Goal: Task Accomplishment & Management: Contribute content

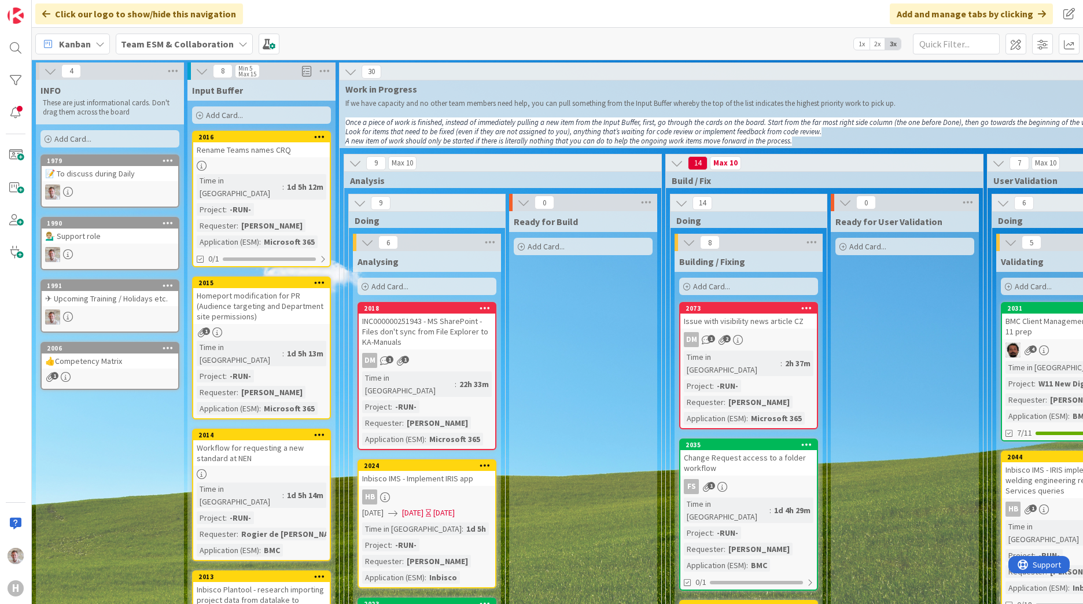
click at [880, 46] on span "2x" at bounding box center [877, 44] width 16 height 12
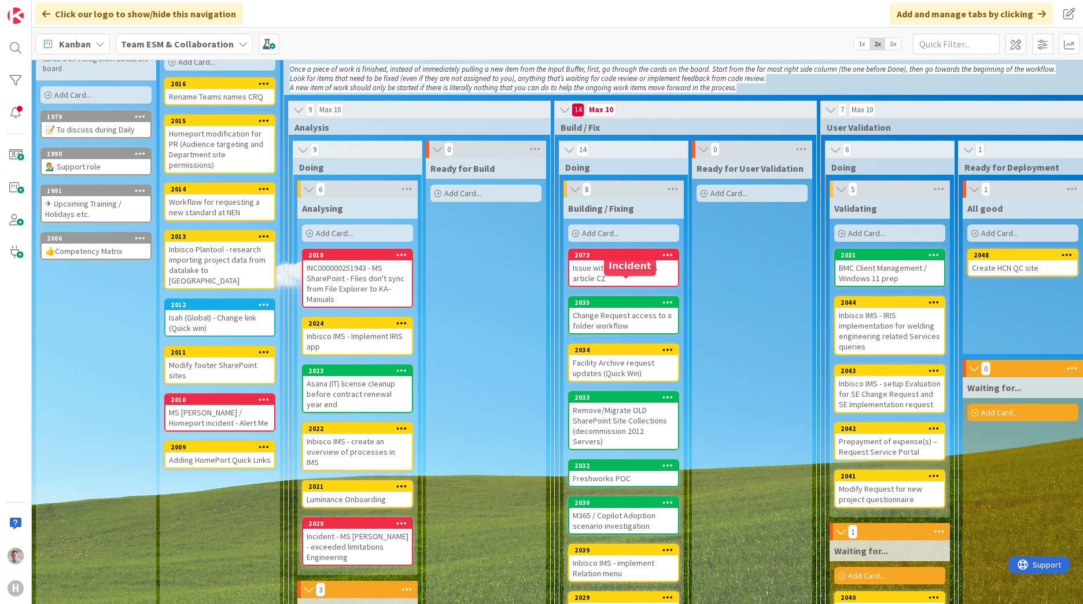
scroll to position [116, 0]
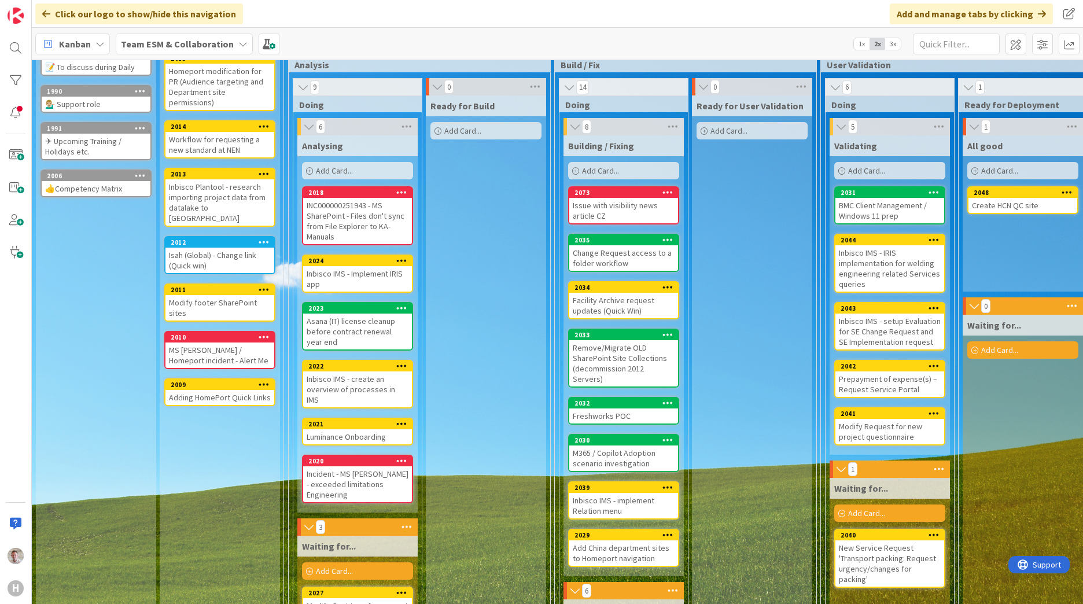
click at [392, 420] on div at bounding box center [401, 424] width 21 height 8
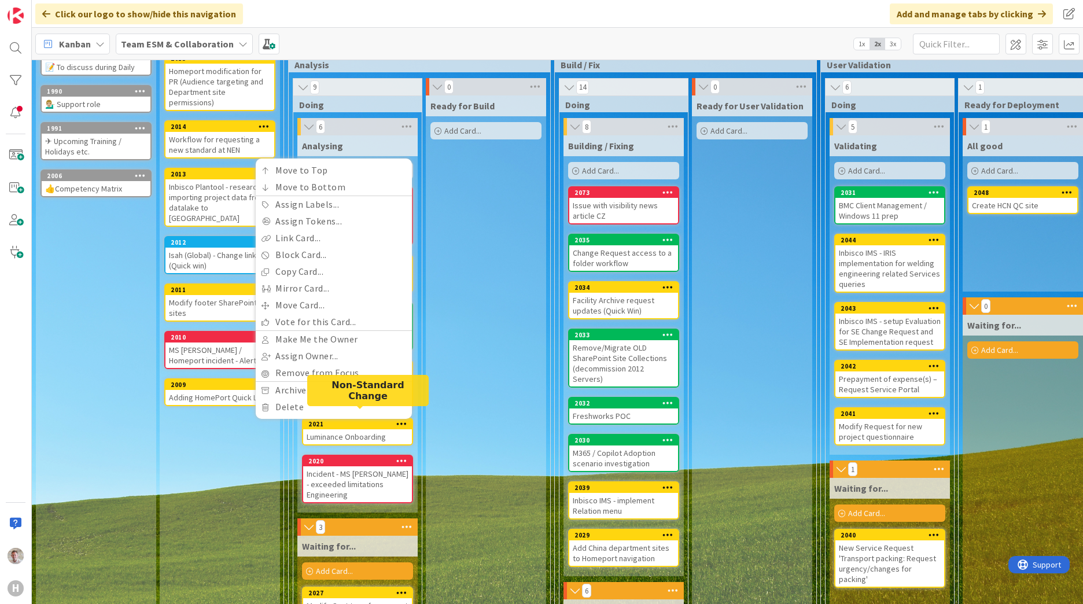
click at [361, 420] on div "2021" at bounding box center [360, 424] width 104 height 8
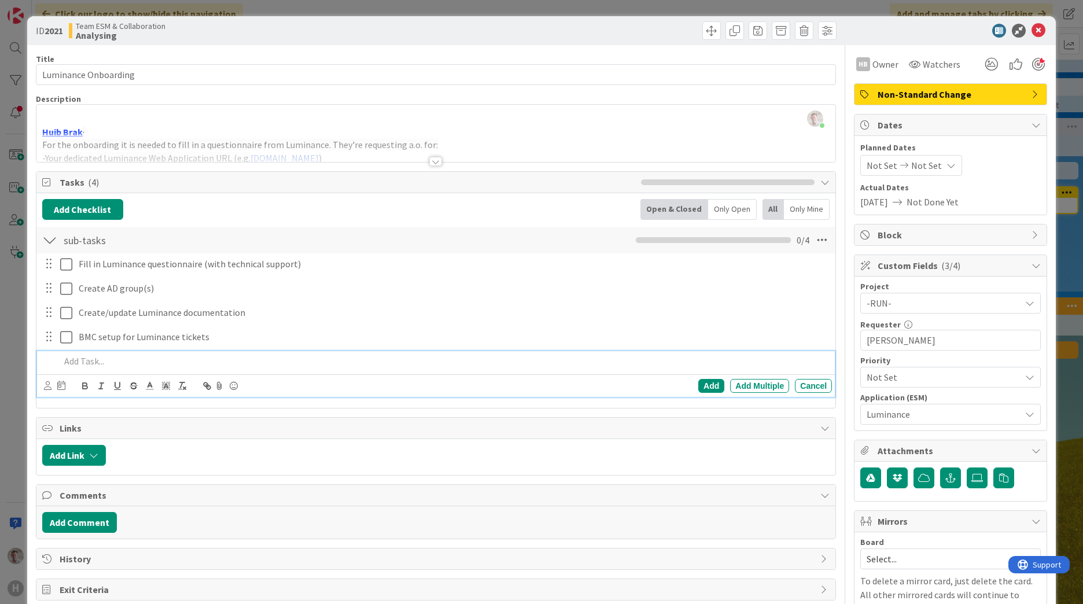
click at [82, 365] on p at bounding box center [443, 361] width 767 height 13
click at [474, 410] on div "Title 20 / 128 Luminance Onboarding Description Robby de Bie just joined Huib B…" at bounding box center [436, 447] width 800 height 804
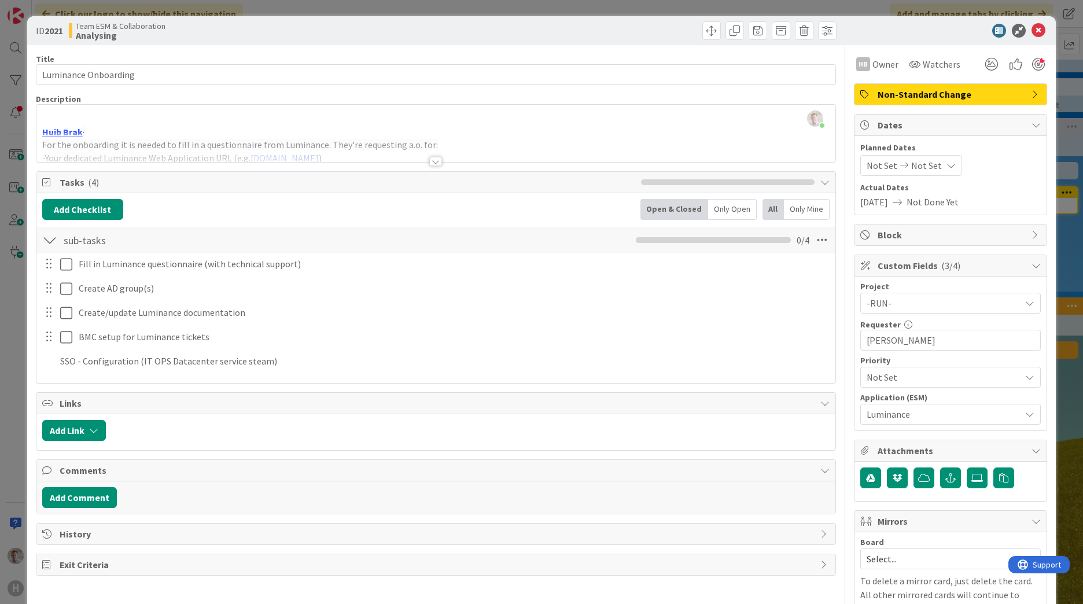
click at [47, 363] on div at bounding box center [49, 361] width 14 height 20
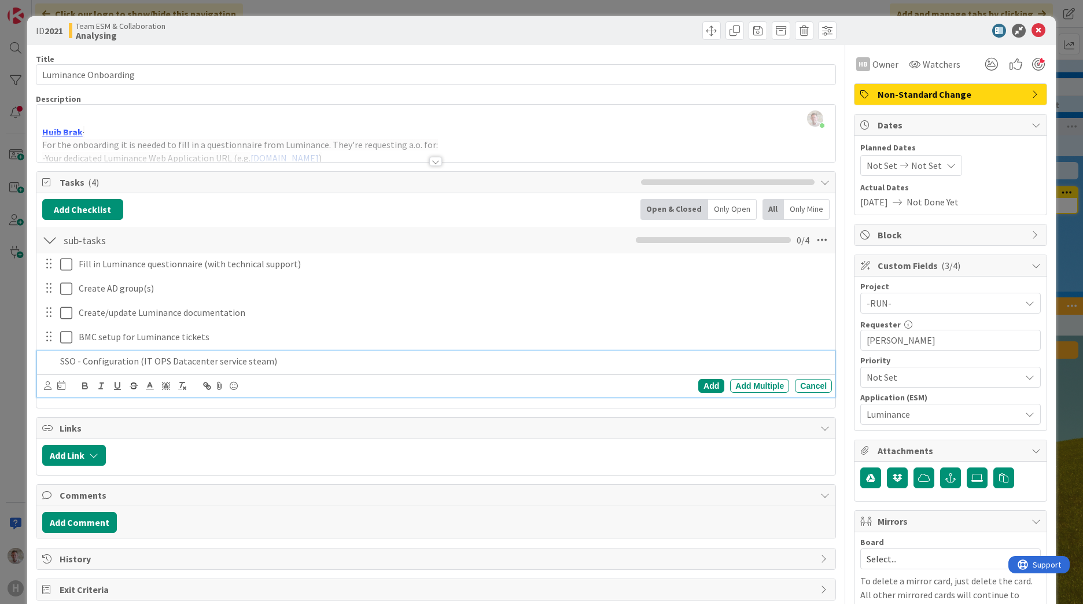
click at [180, 363] on p "SSO - Configuration (IT OPS Datacenter service steam)" at bounding box center [443, 361] width 767 height 13
click at [267, 366] on p "SSO - Configuration (IT OPS Datacenter service steam)" at bounding box center [443, 361] width 767 height 13
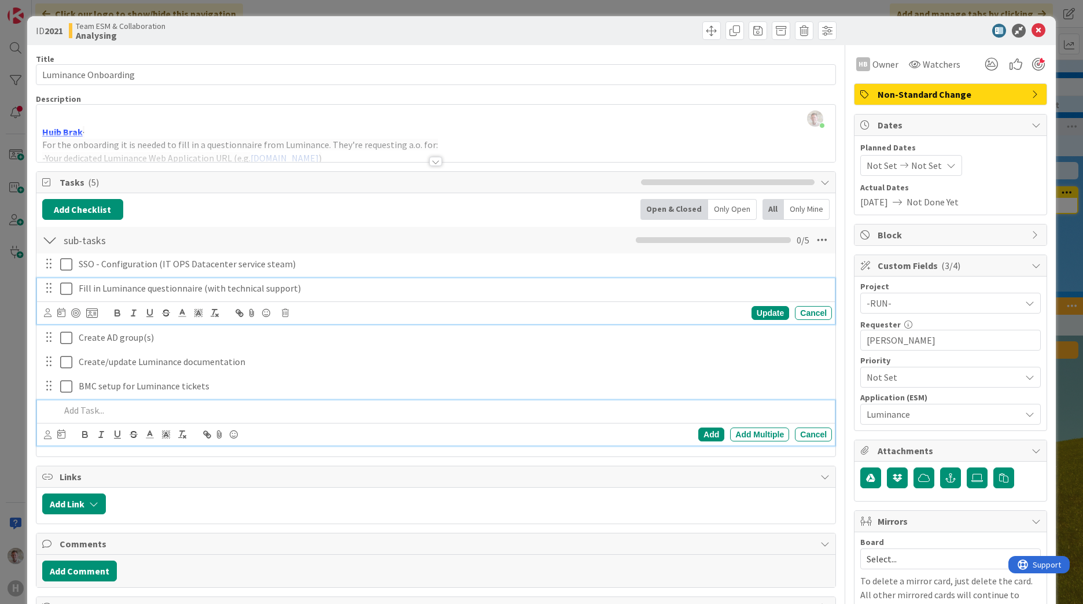
click at [271, 287] on p "Fill in Luminance questionnaire (with technical support)" at bounding box center [453, 288] width 748 height 13
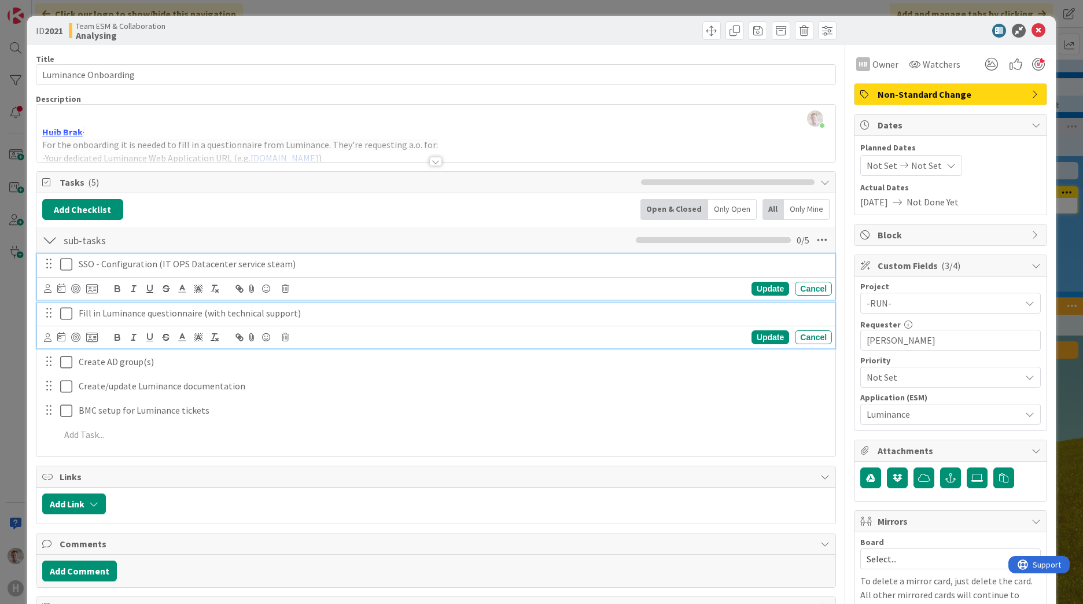
click at [339, 272] on div "SSO - Configuration (IT OPS Datacenter service steam)" at bounding box center [453, 264] width 758 height 20
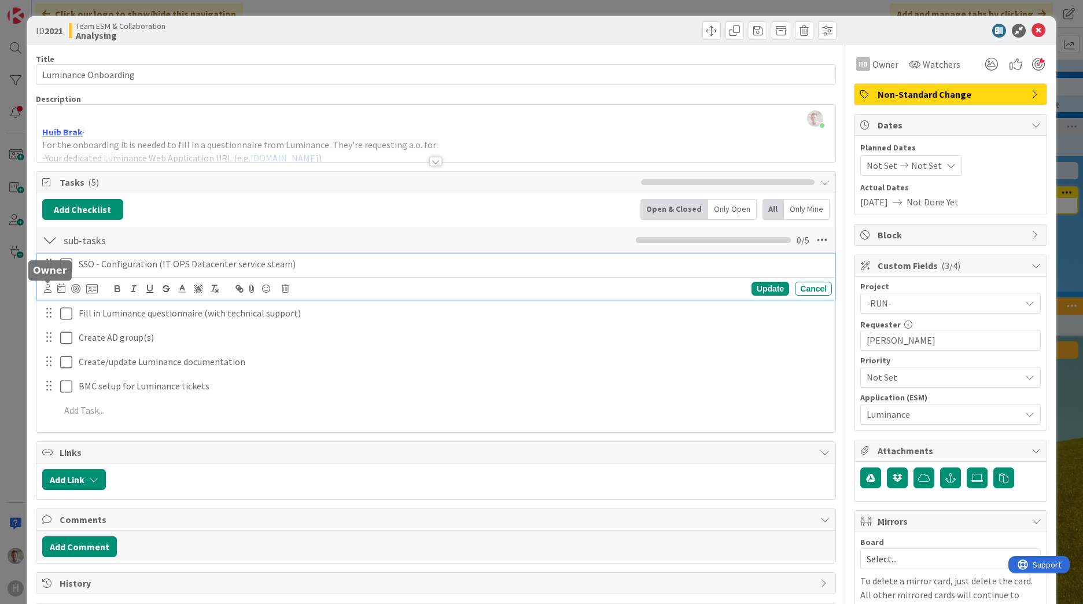
click at [49, 292] on icon at bounding box center [48, 288] width 8 height 9
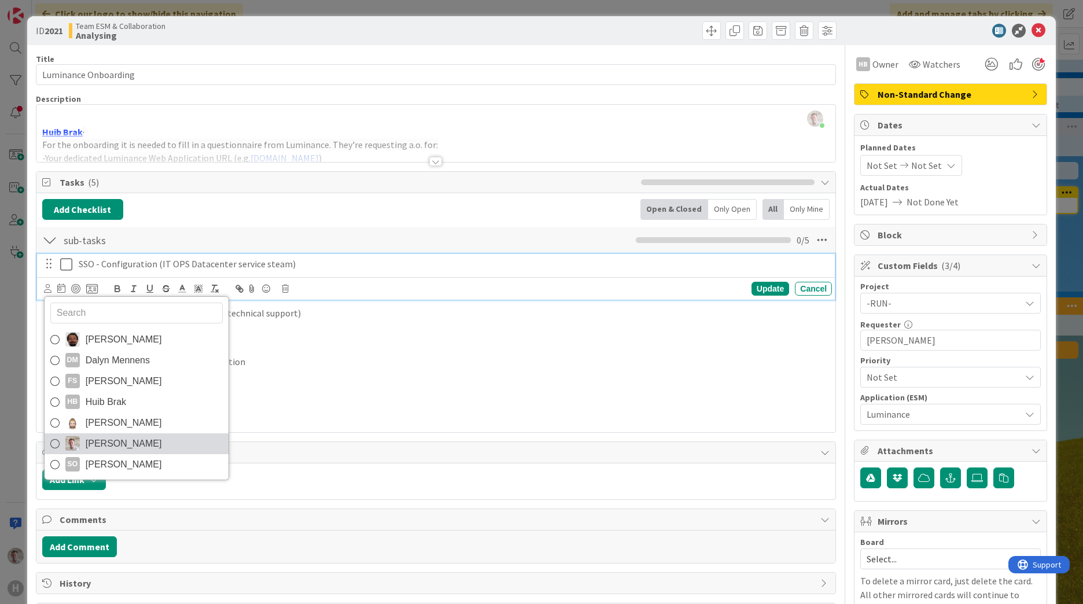
click at [106, 435] on span "[PERSON_NAME]" at bounding box center [124, 443] width 76 height 17
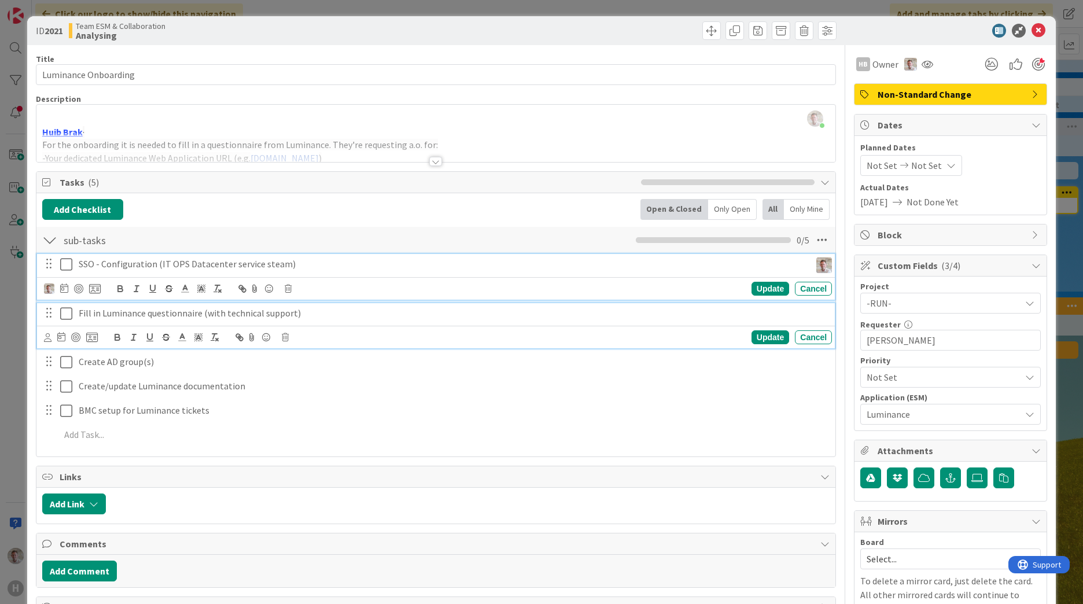
click at [160, 313] on p "Fill in Luminance questionnaire (with technical support)" at bounding box center [453, 313] width 748 height 13
click at [102, 264] on p "SSO - Configuration (IT OPS Datacenter service steam)" at bounding box center [442, 263] width 727 height 13
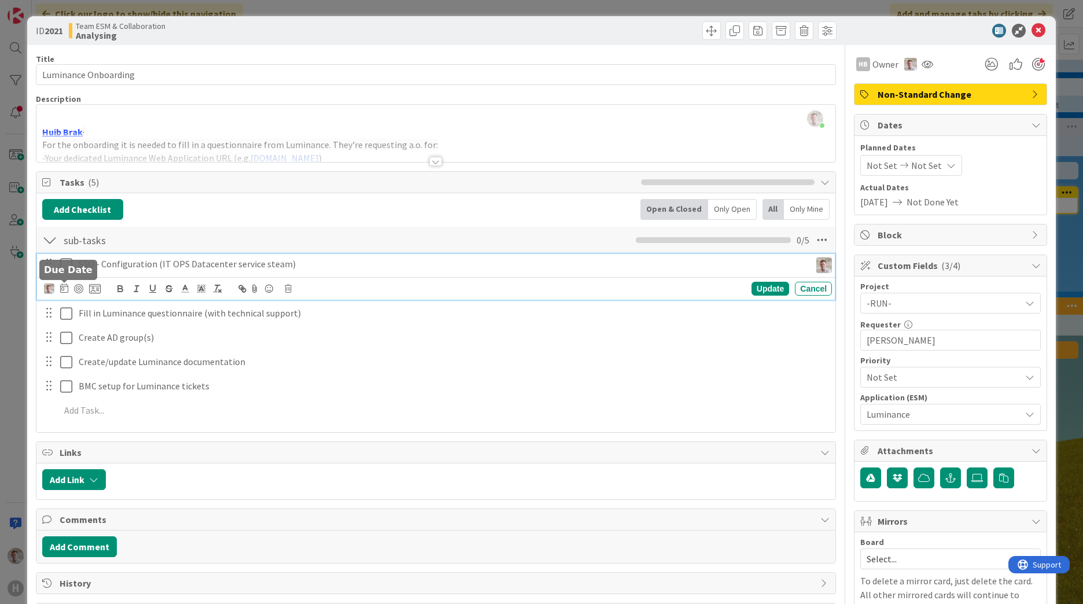
click at [63, 287] on icon at bounding box center [64, 287] width 8 height 9
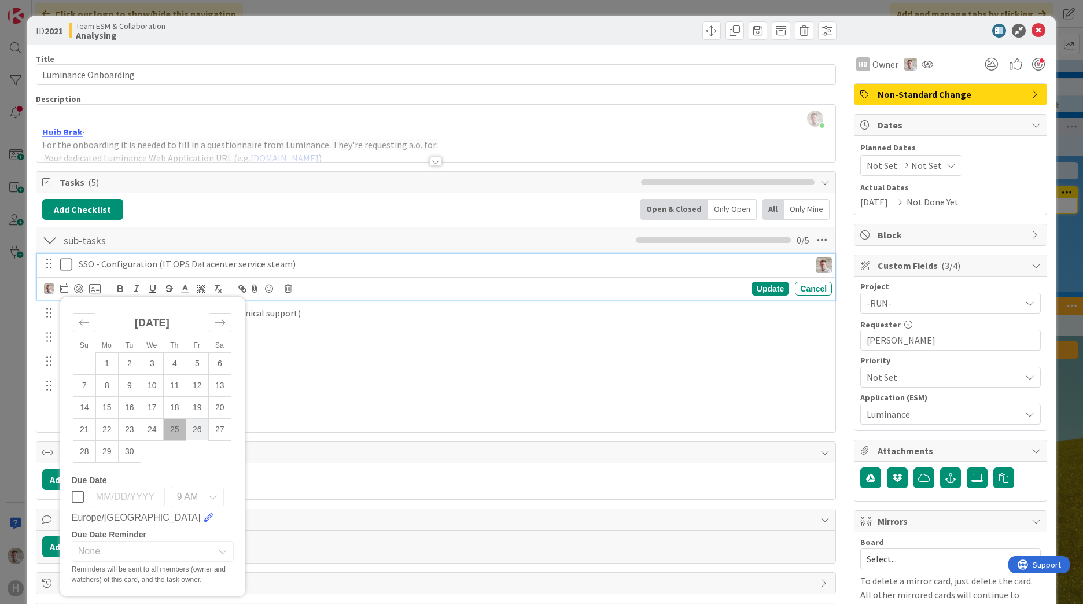
click at [194, 427] on td "26" at bounding box center [197, 429] width 23 height 22
type input "[DATE]"
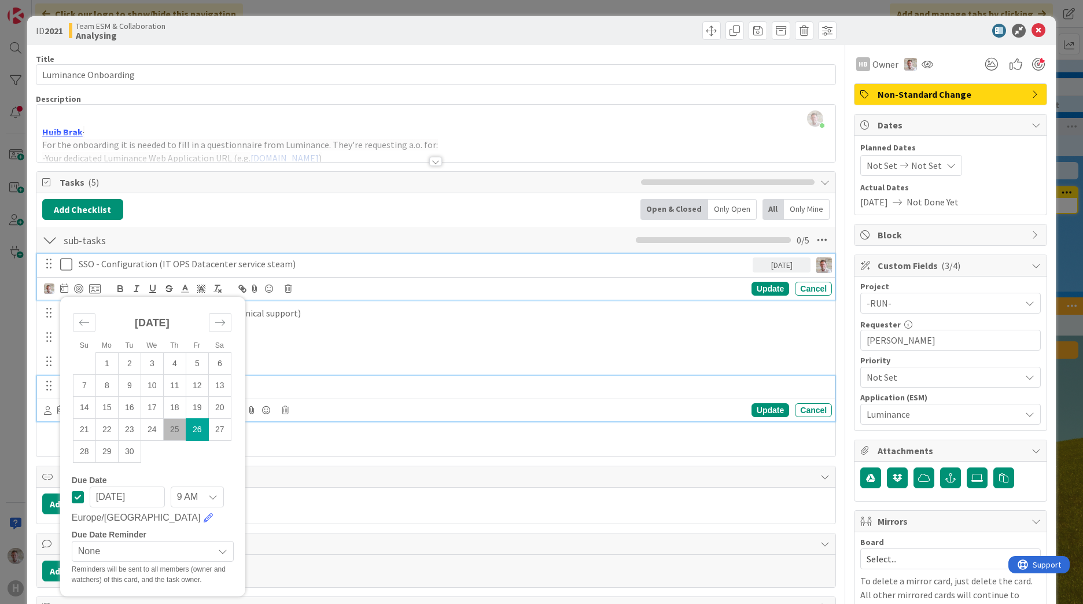
drag, startPoint x: 327, startPoint y: 382, endPoint x: 290, endPoint y: 359, distance: 43.8
click at [328, 382] on p "BMC setup for Luminance tickets" at bounding box center [453, 385] width 748 height 13
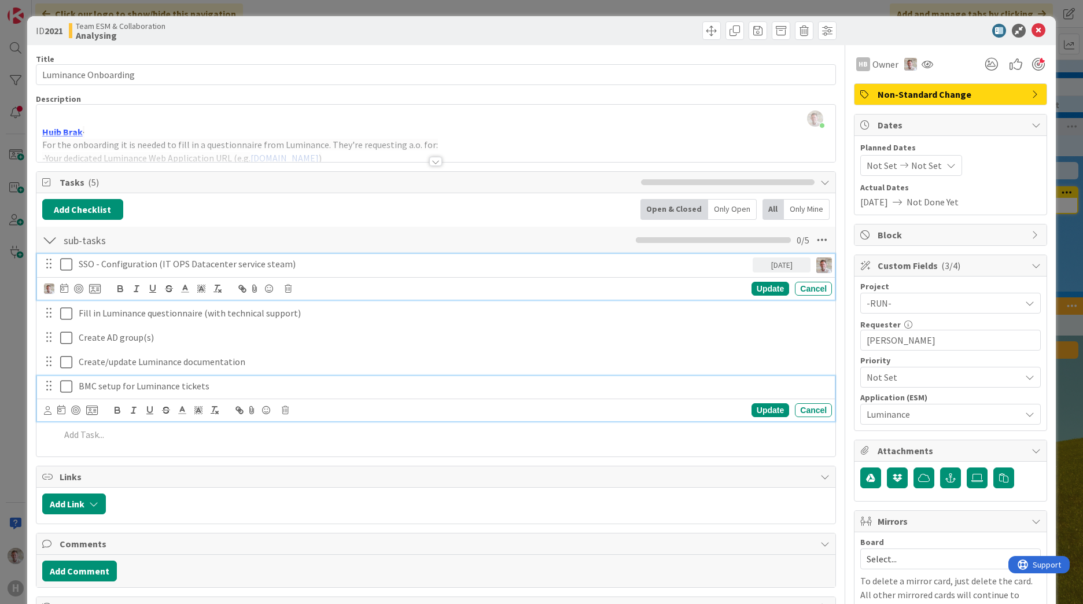
click at [106, 260] on p "SSO - Configuration (IT OPS Datacenter service steam)" at bounding box center [413, 263] width 669 height 13
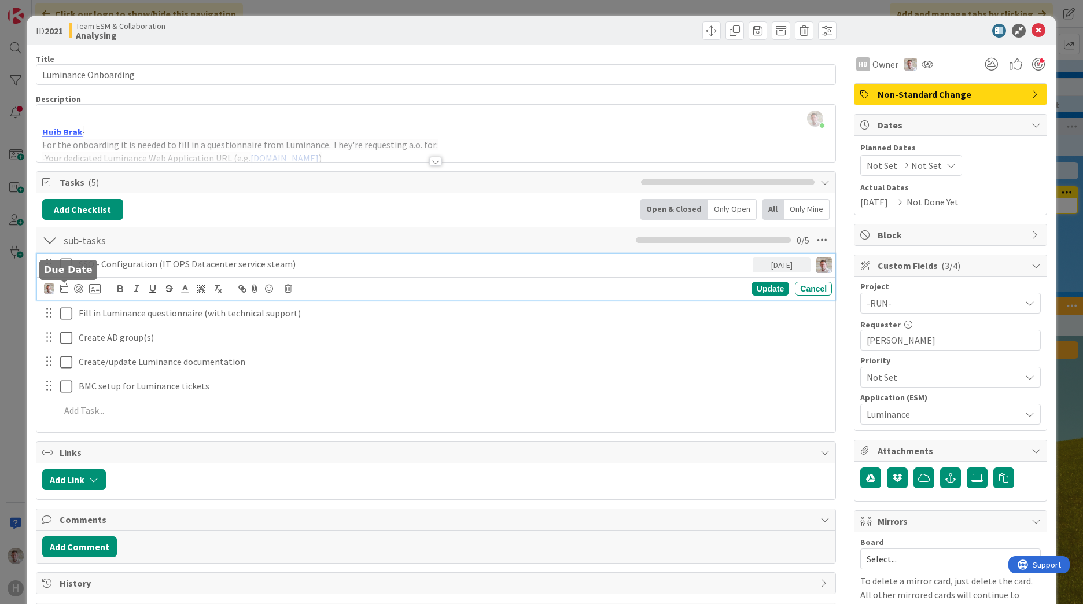
click at [60, 289] on icon at bounding box center [64, 287] width 8 height 9
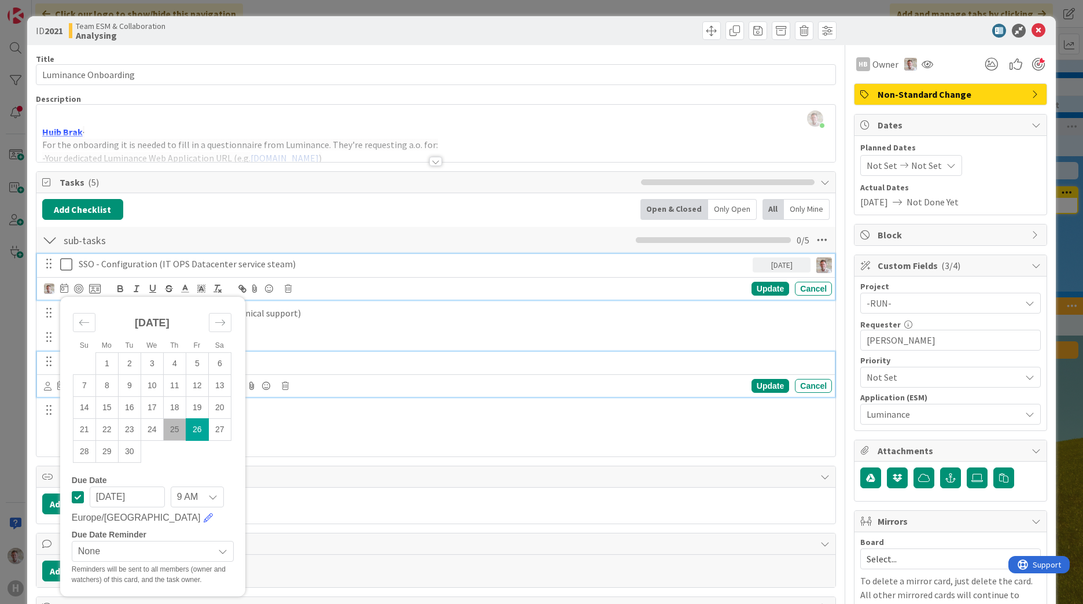
click at [287, 353] on div "Create/update Luminance documentation" at bounding box center [453, 362] width 758 height 20
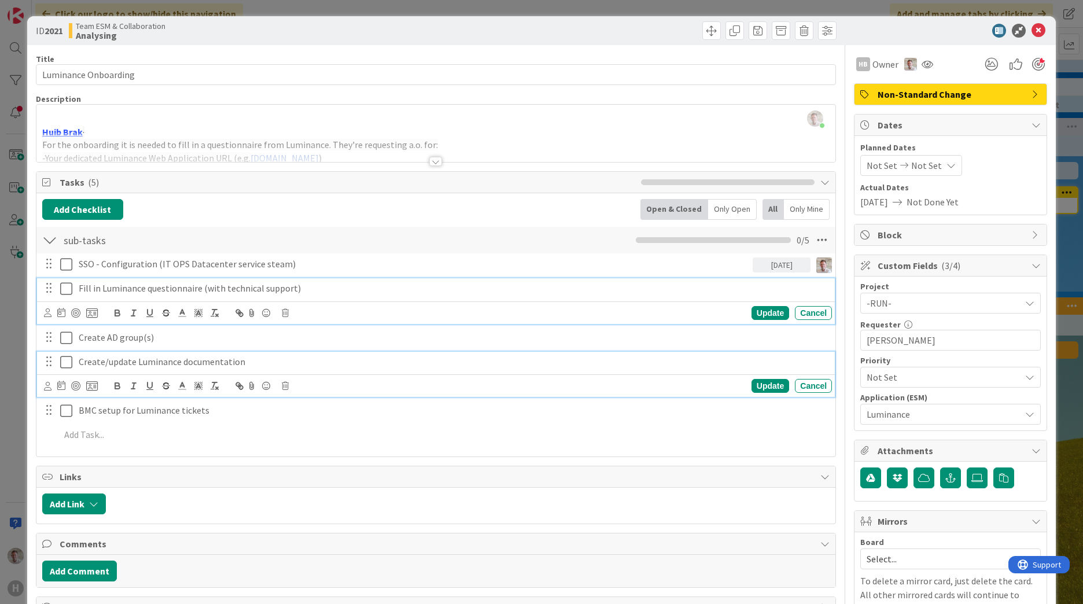
click at [119, 291] on p "Fill in Luminance questionnaire (with technical support)" at bounding box center [453, 288] width 748 height 13
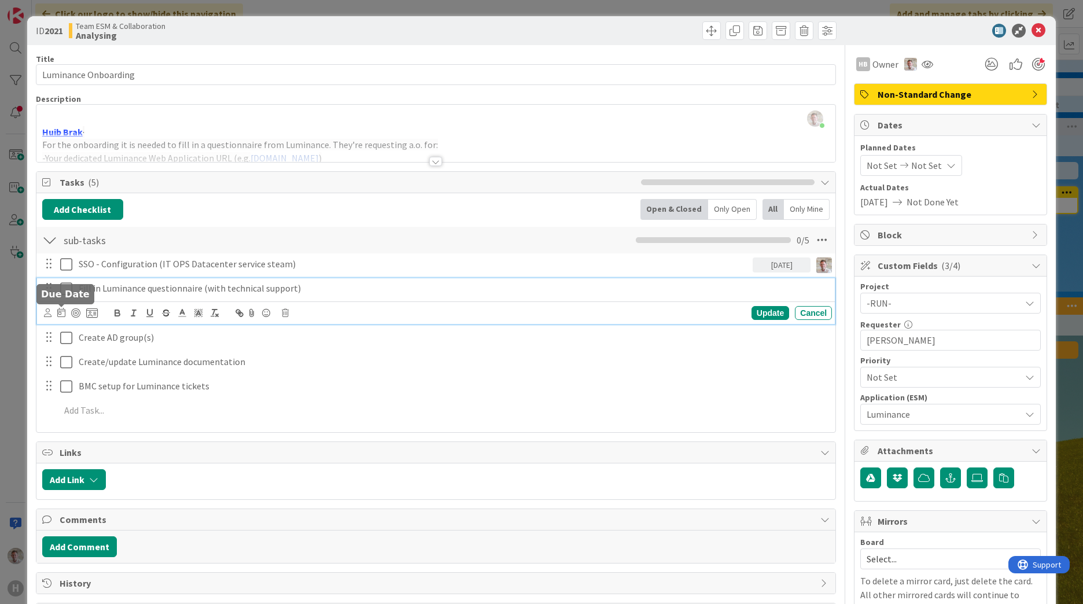
click at [62, 313] on icon at bounding box center [61, 312] width 8 height 9
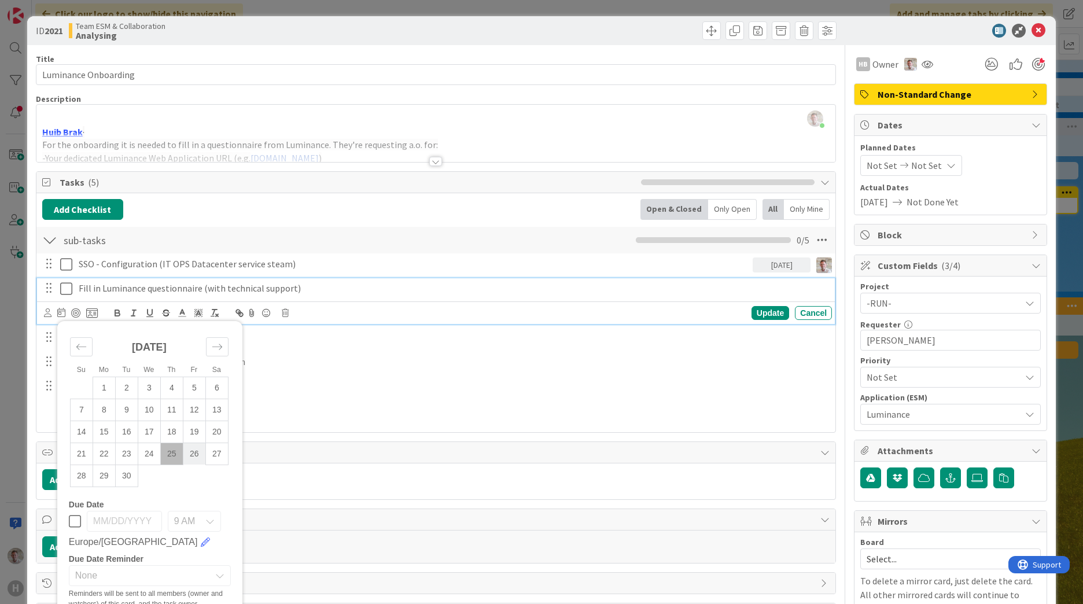
click at [195, 460] on td "26" at bounding box center [194, 453] width 23 height 22
type input "[DATE]"
click at [328, 350] on div "SSO - Configuration (IT OPS Datacenter service steam) 09/26/2025 Akif Cevik DM …" at bounding box center [435, 339] width 787 height 172
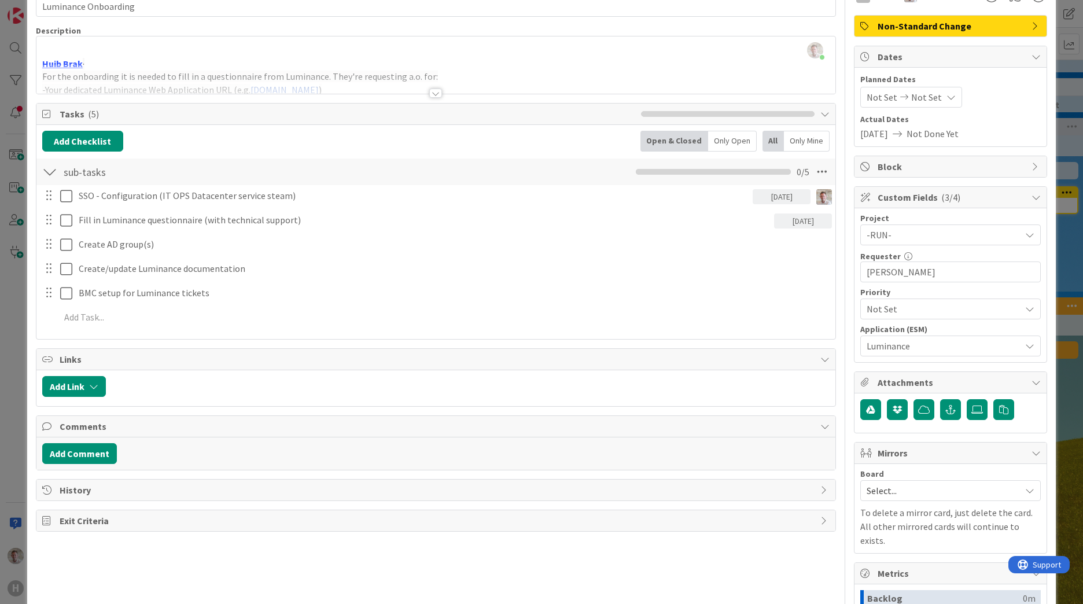
scroll to position [174, 0]
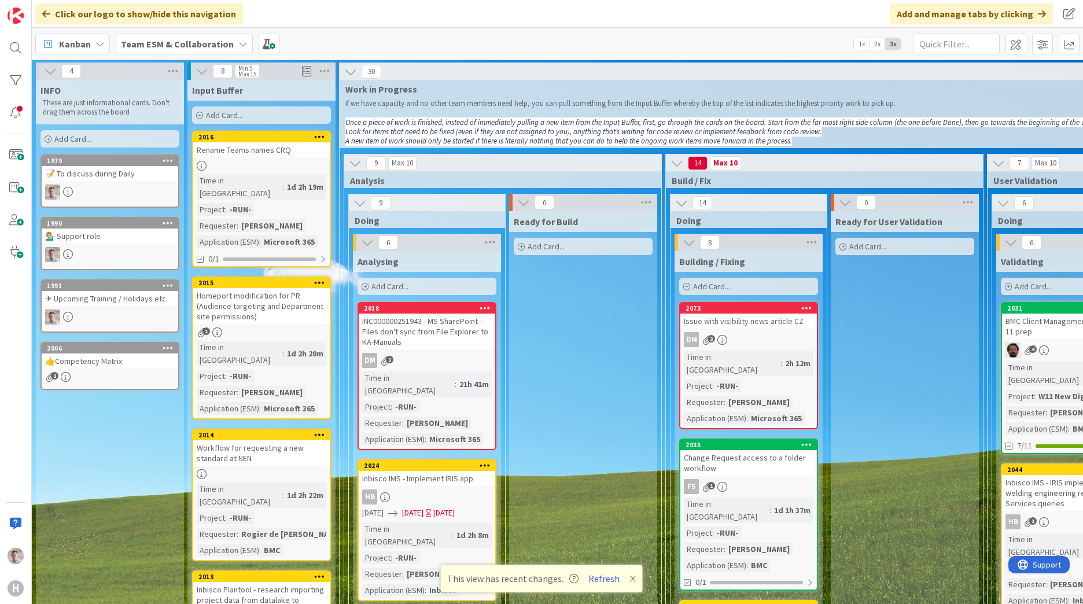
click at [157, 53] on div "Team ESM & Collaboration" at bounding box center [184, 44] width 137 height 21
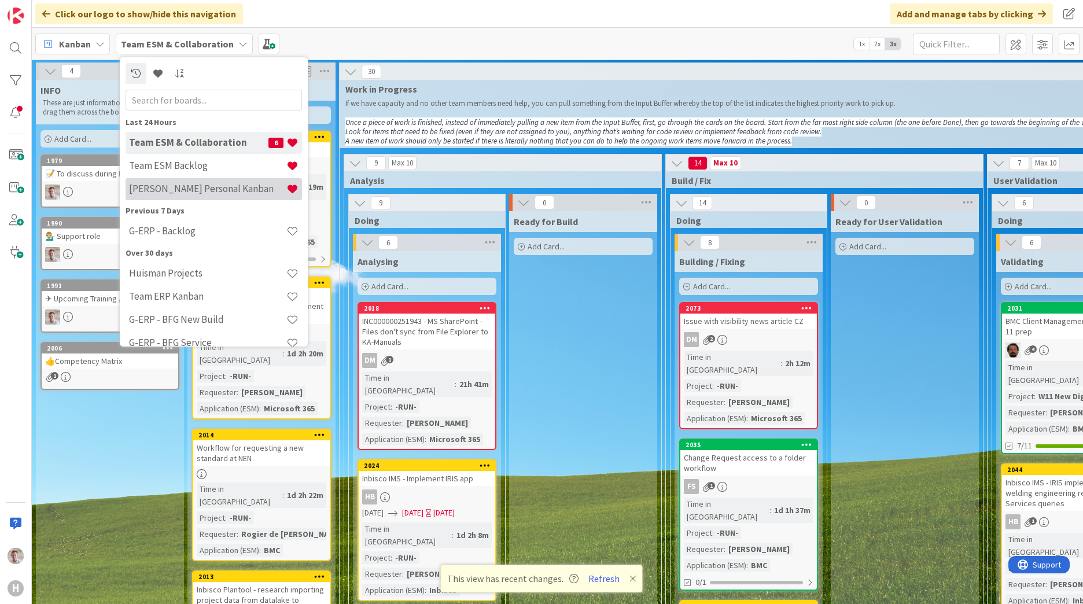
click at [157, 186] on h4 "Robby Personal Kanban" at bounding box center [207, 189] width 157 height 12
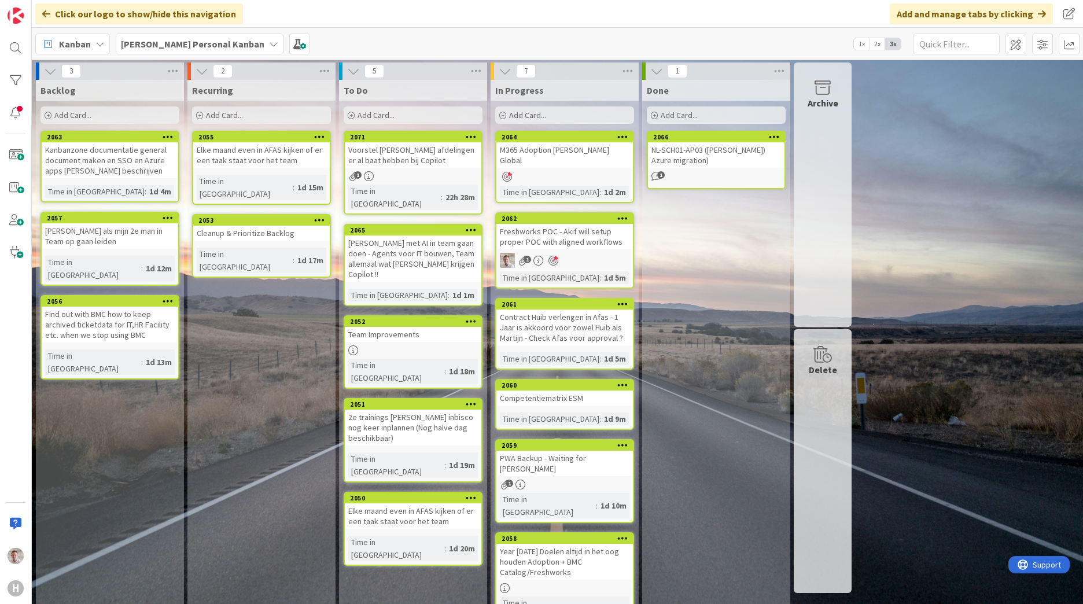
click at [183, 45] on b "Robby Personal Kanban" at bounding box center [192, 44] width 143 height 12
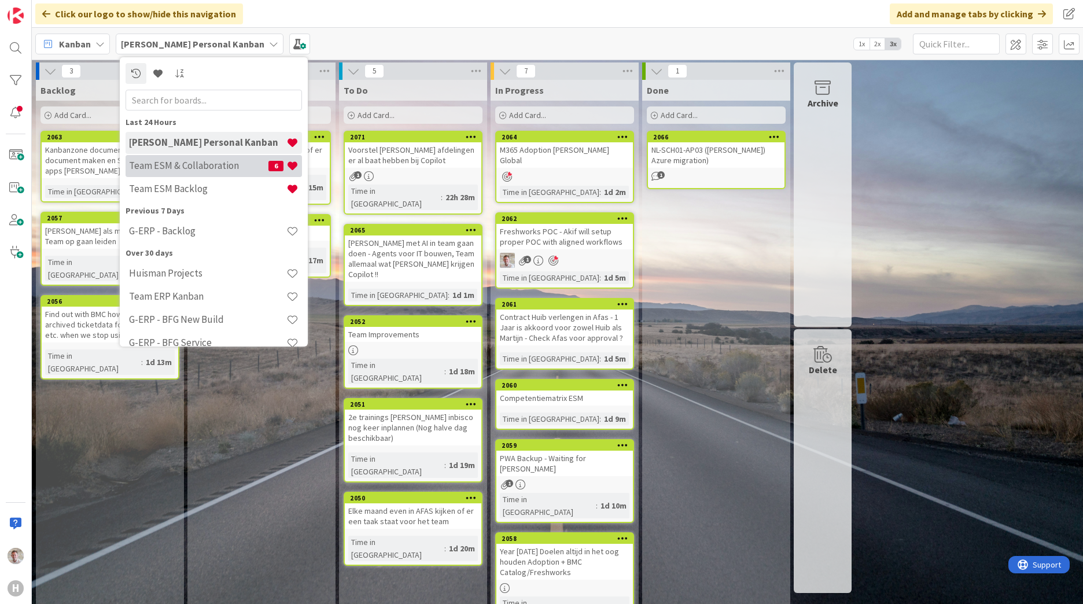
click at [176, 155] on div "Team ESM & Collaboration 6" at bounding box center [214, 166] width 176 height 22
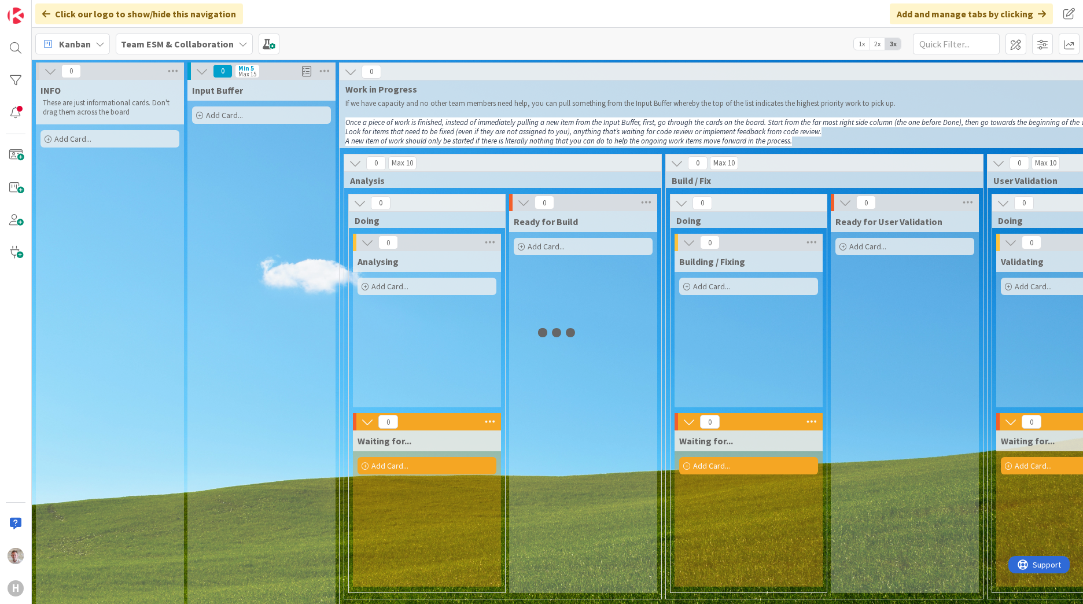
click at [178, 49] on b "Team ESM & Collaboration" at bounding box center [177, 44] width 113 height 12
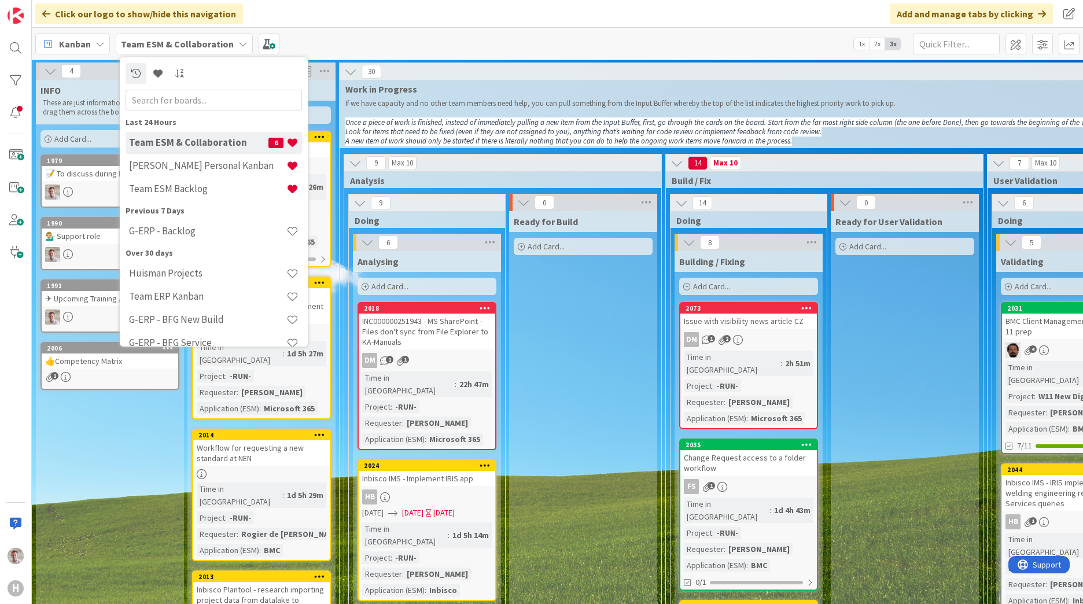
click at [180, 141] on h4 "Team ESM & Collaboration" at bounding box center [198, 142] width 139 height 12
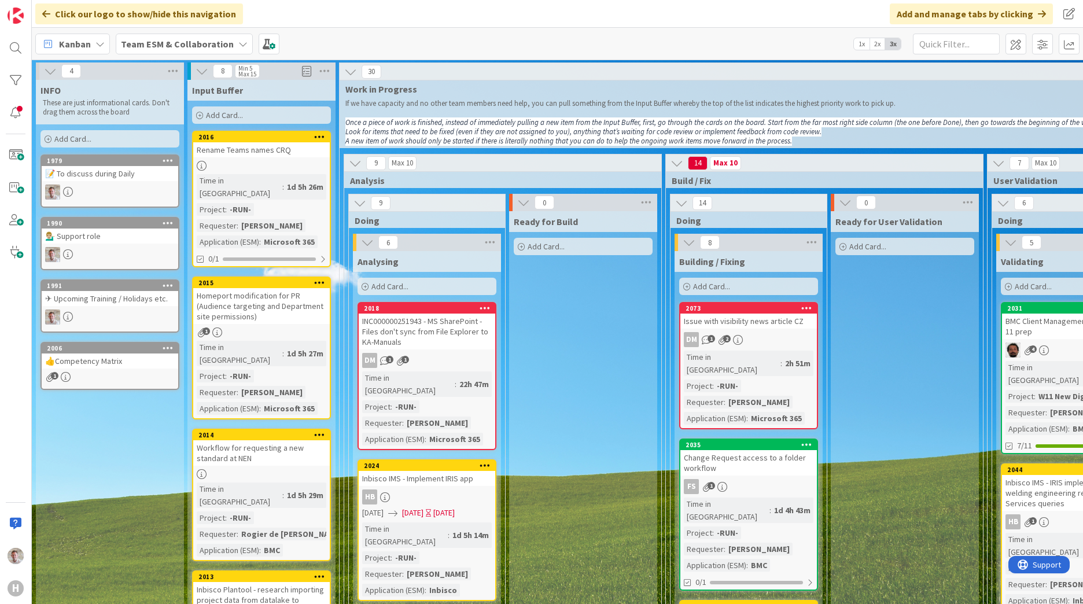
click at [188, 34] on div "Team ESM & Collaboration" at bounding box center [184, 44] width 137 height 21
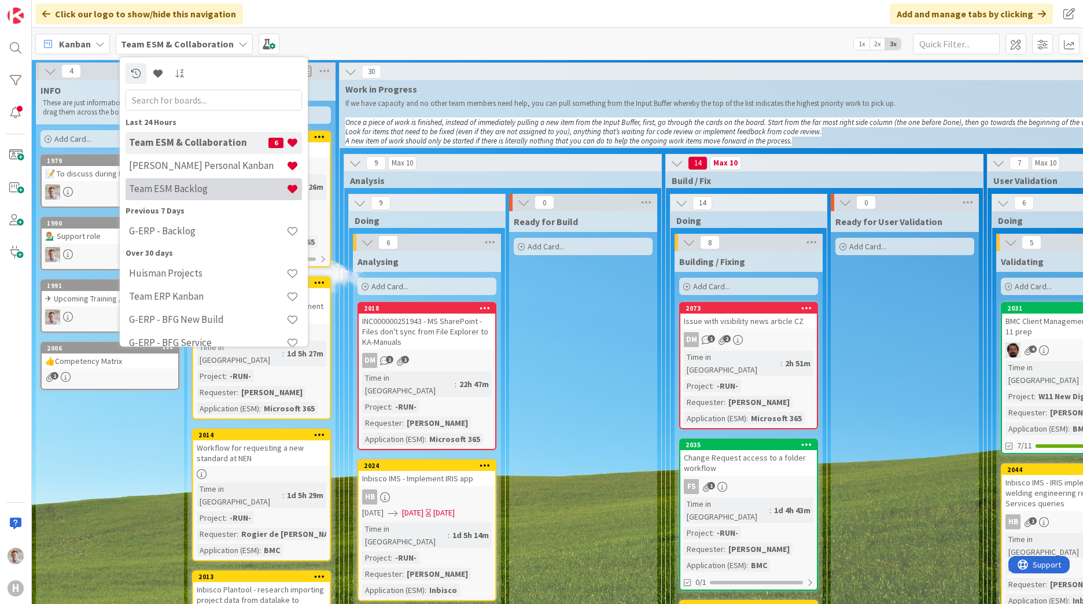
click at [176, 184] on h4 "Team ESM Backlog" at bounding box center [207, 189] width 157 height 12
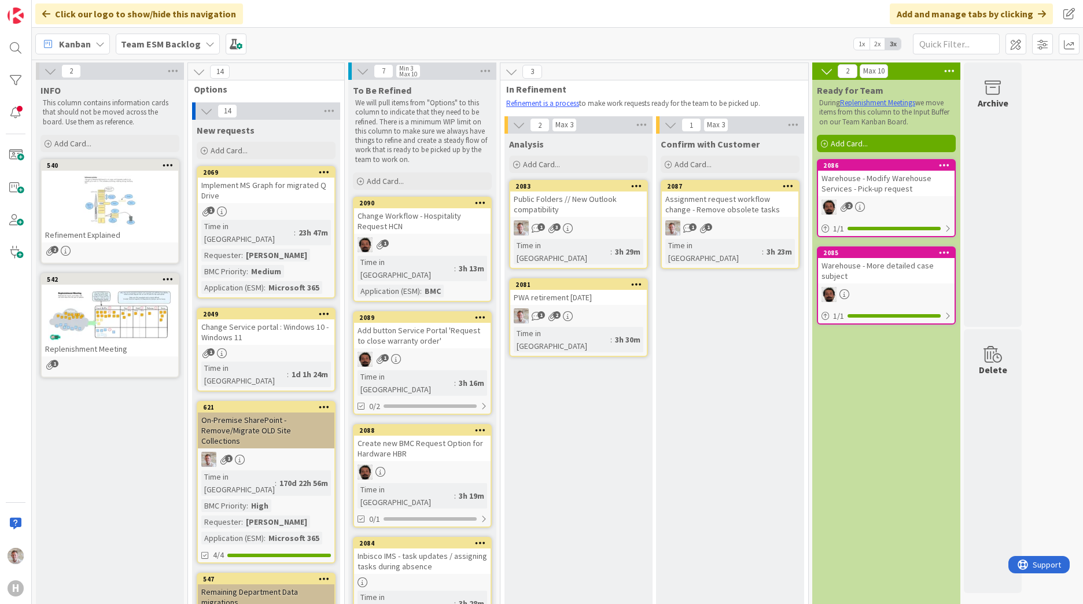
click at [877, 45] on span "2x" at bounding box center [877, 44] width 16 height 12
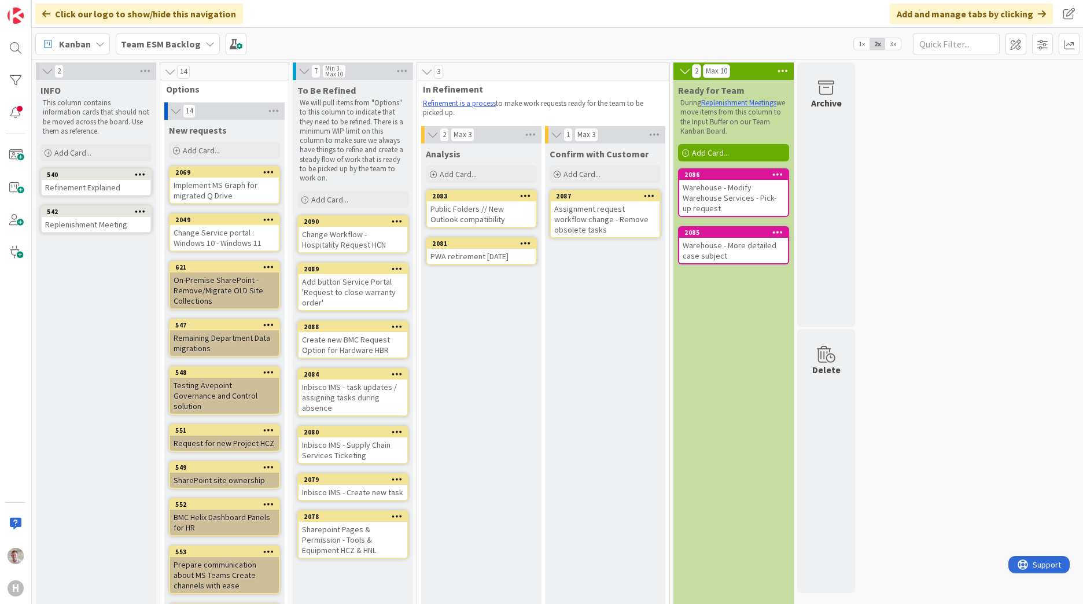
click at [119, 39] on div "Team ESM Backlog" at bounding box center [168, 44] width 104 height 21
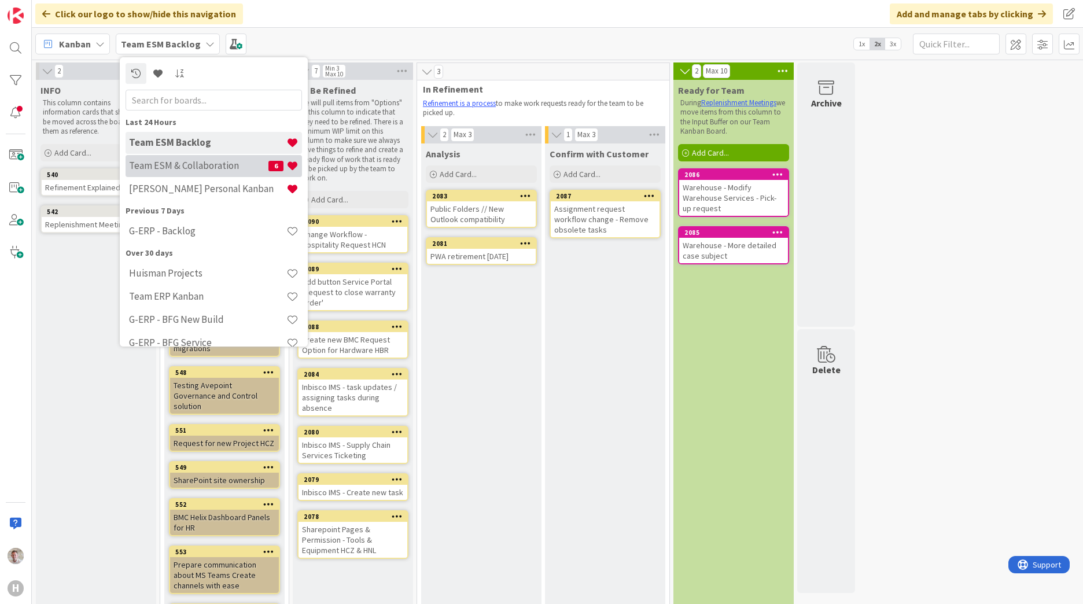
click at [178, 171] on h4 "Team ESM & Collaboration" at bounding box center [198, 166] width 139 height 12
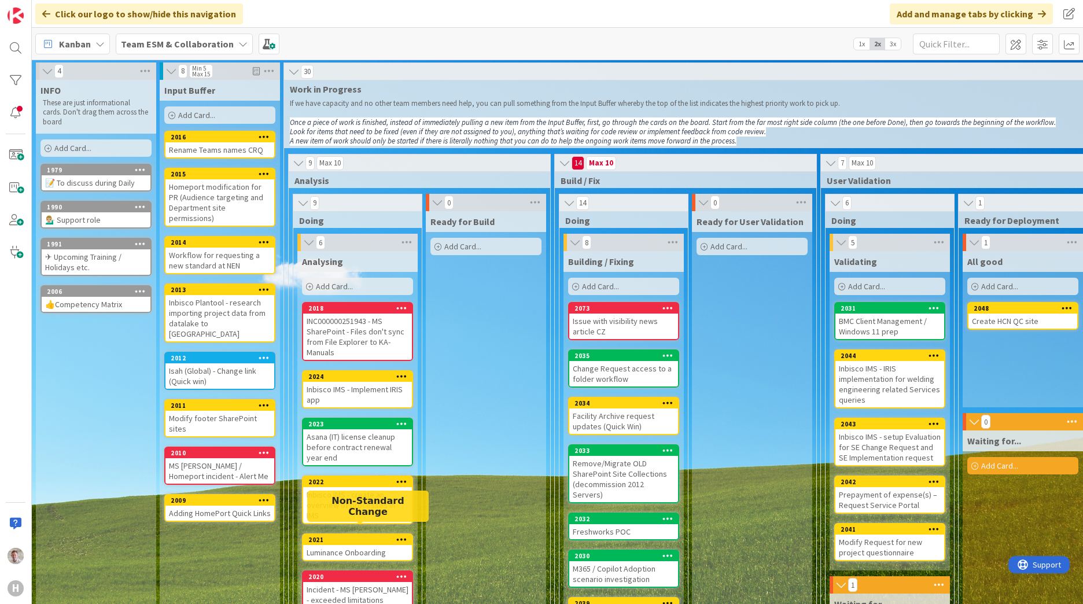
click at [348, 536] on div "2021" at bounding box center [360, 540] width 104 height 8
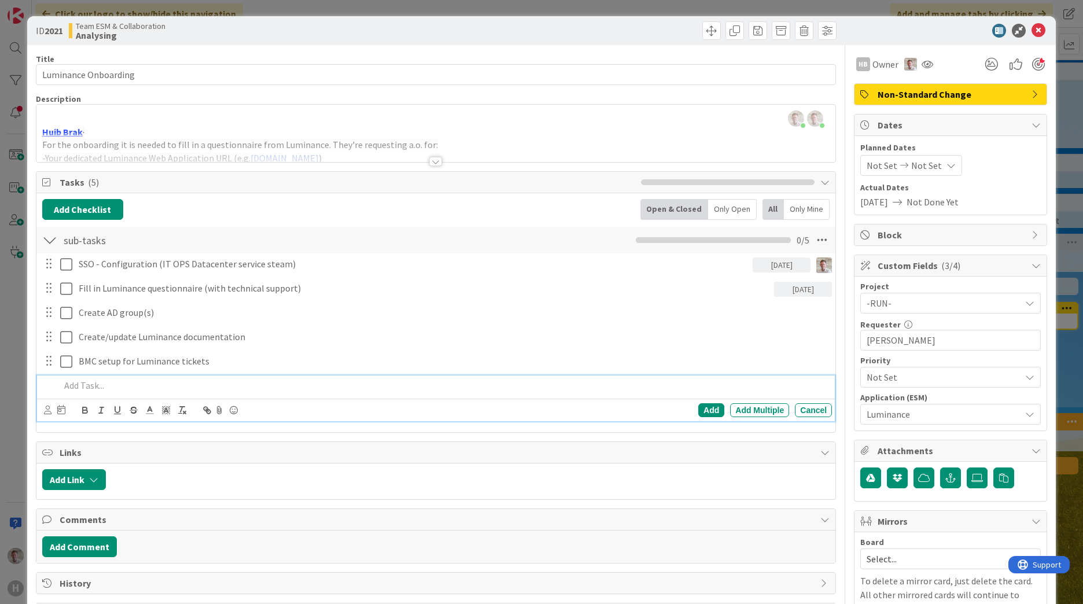
click at [87, 389] on p at bounding box center [443, 385] width 767 height 13
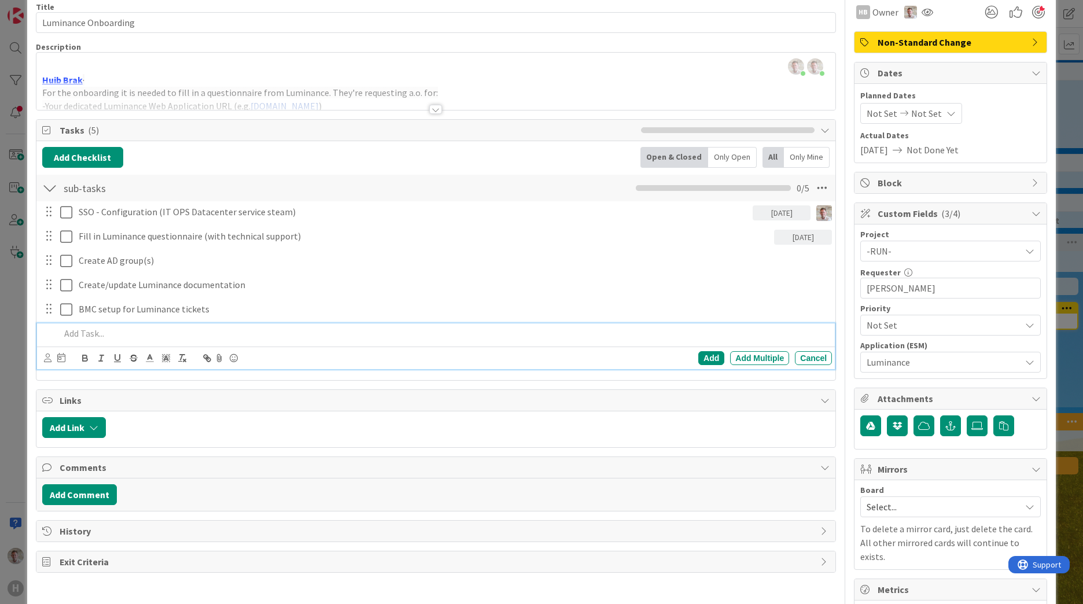
scroll to position [231, 0]
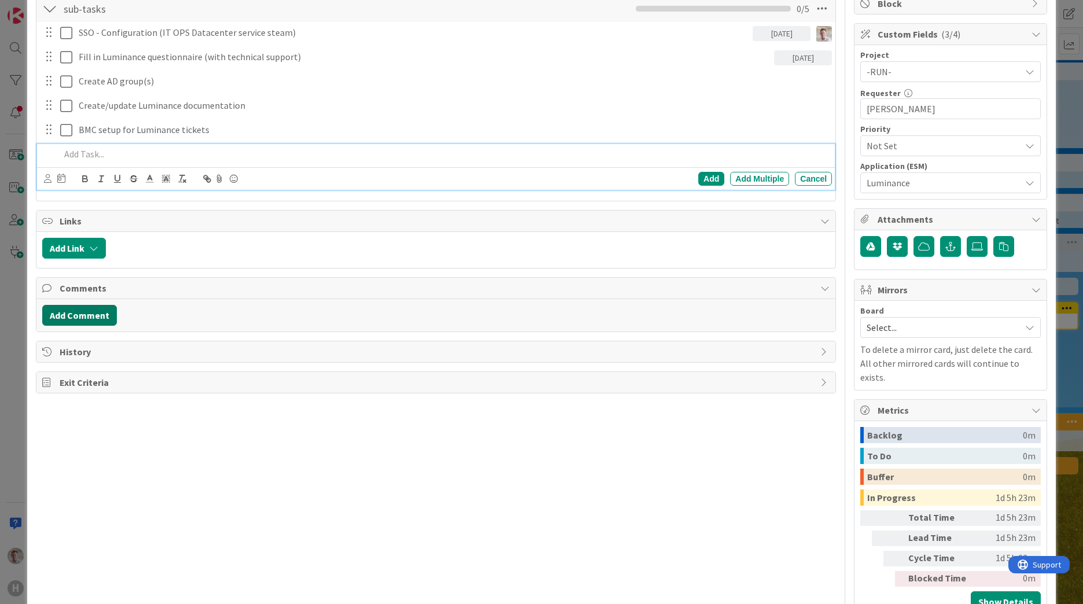
click at [65, 314] on button "Add Comment" at bounding box center [79, 315] width 75 height 21
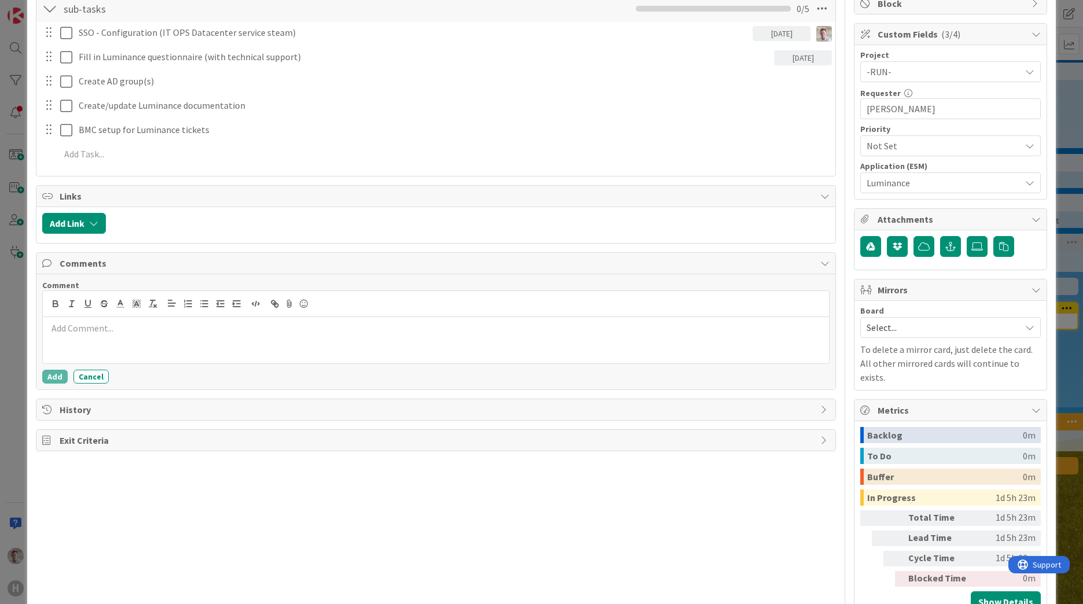
click at [73, 343] on div at bounding box center [436, 340] width 786 height 46
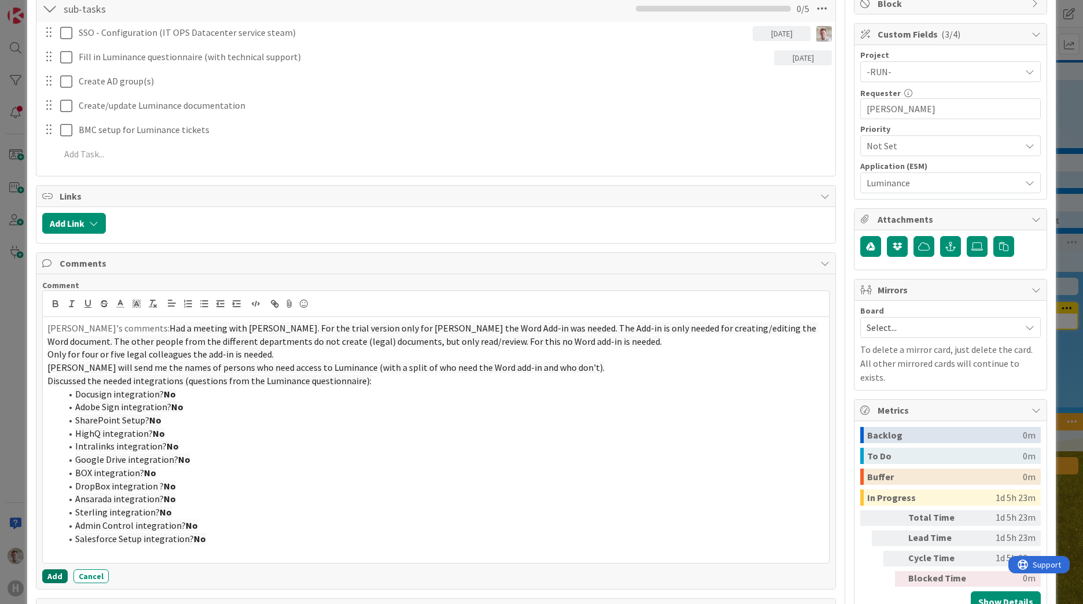
click at [50, 578] on button "Add" at bounding box center [54, 576] width 25 height 14
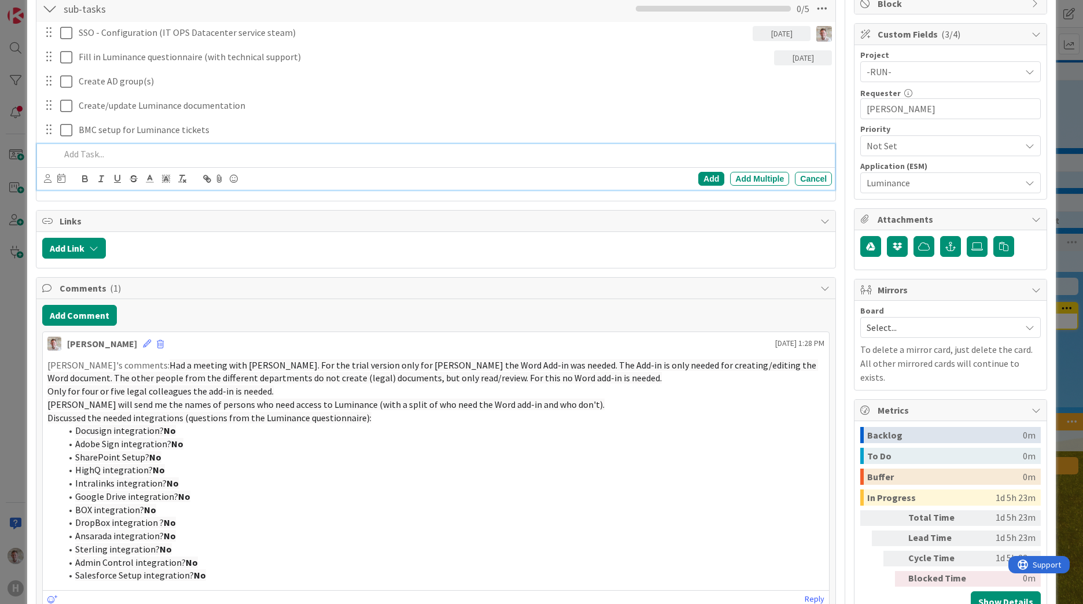
click at [90, 158] on p at bounding box center [443, 153] width 767 height 13
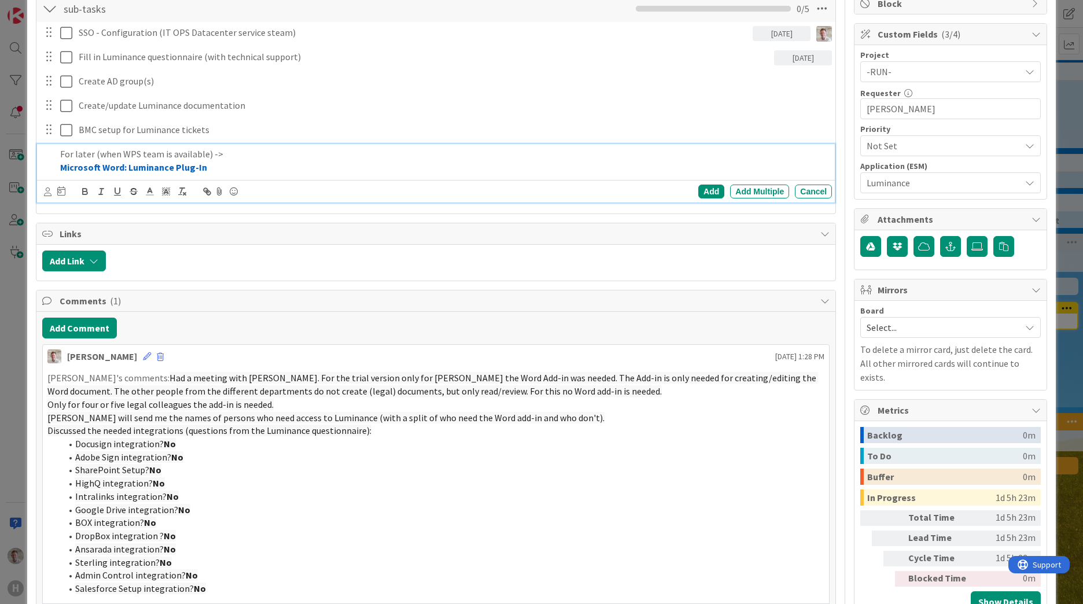
click at [243, 157] on p "For later (when WPS team is available) ->" at bounding box center [443, 153] width 767 height 13
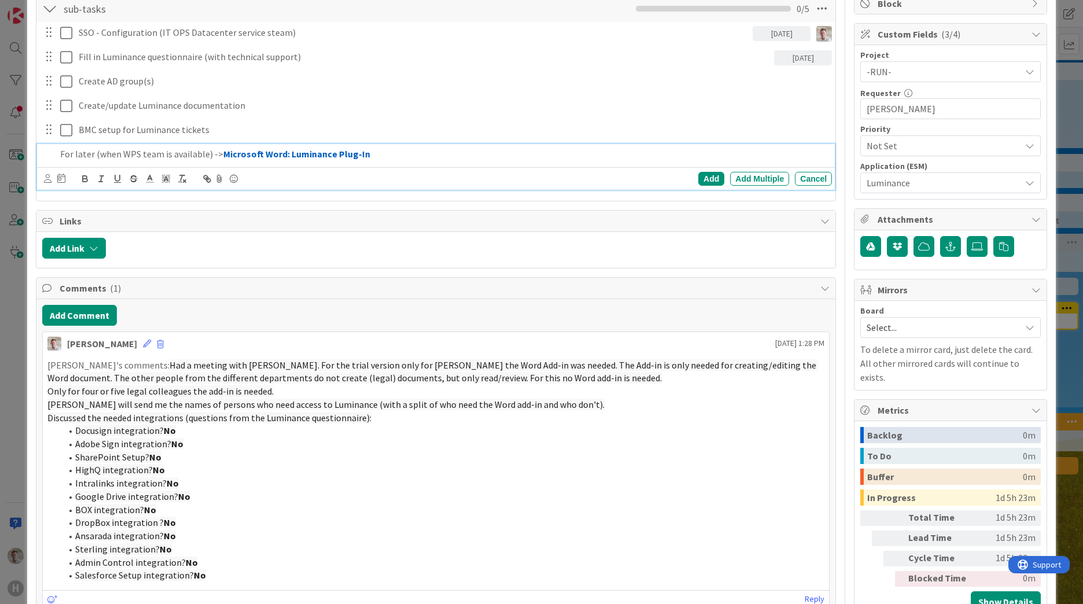
click at [387, 151] on p "For later (when WPS team is available) -> Microsoft Word: Luminance Plug-In" at bounding box center [443, 153] width 767 height 13
click at [385, 159] on p "For later (when WPS team is available) -> Microsoft Word: Luminance Plug-In" at bounding box center [443, 153] width 767 height 13
click at [399, 154] on span "Manifest File for Centralised/Local Installation" at bounding box center [463, 154] width 187 height 12
drag, startPoint x: 471, startPoint y: 154, endPoint x: 496, endPoint y: 154, distance: 24.9
click at [496, 154] on span "Manifest File for Centralised/Local Installation" at bounding box center [463, 154] width 187 height 12
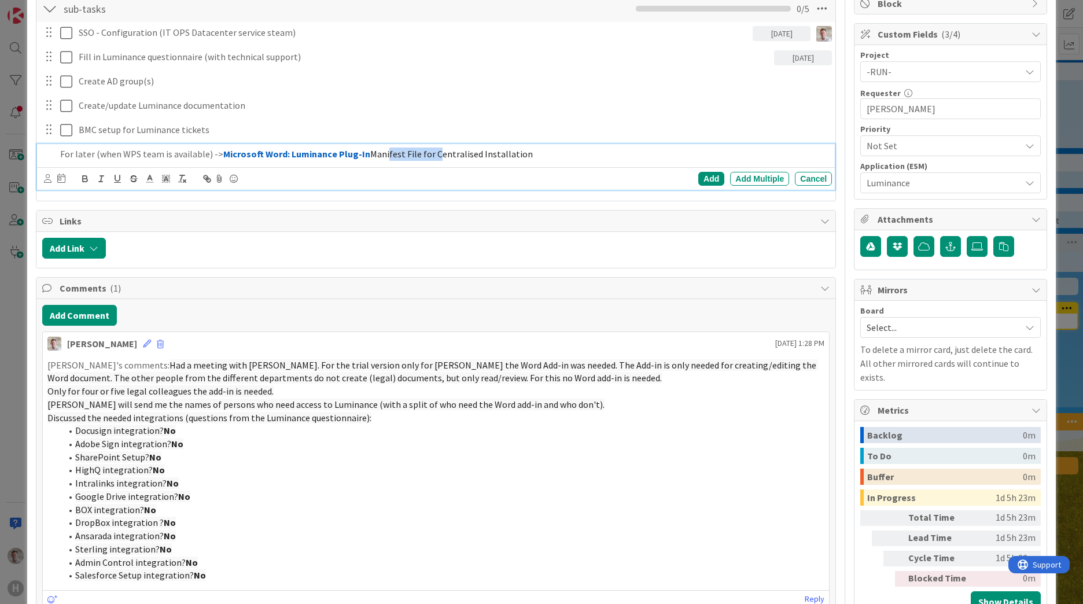
drag, startPoint x: 386, startPoint y: 156, endPoint x: 428, endPoint y: 157, distance: 42.2
click at [428, 157] on span "Manifest File for Centralised Installation" at bounding box center [451, 154] width 163 height 12
drag, startPoint x: 561, startPoint y: 156, endPoint x: 7, endPoint y: 152, distance: 554.1
click at [7, 152] on div "ID 2021 Team ESM & Collaboration Analysing Title 20 / 128 Luminance Onboarding …" at bounding box center [541, 302] width 1083 height 604
copy p "For later (when WPS team is available) -> Microsoft Word: Luminance Plug-In Man…"
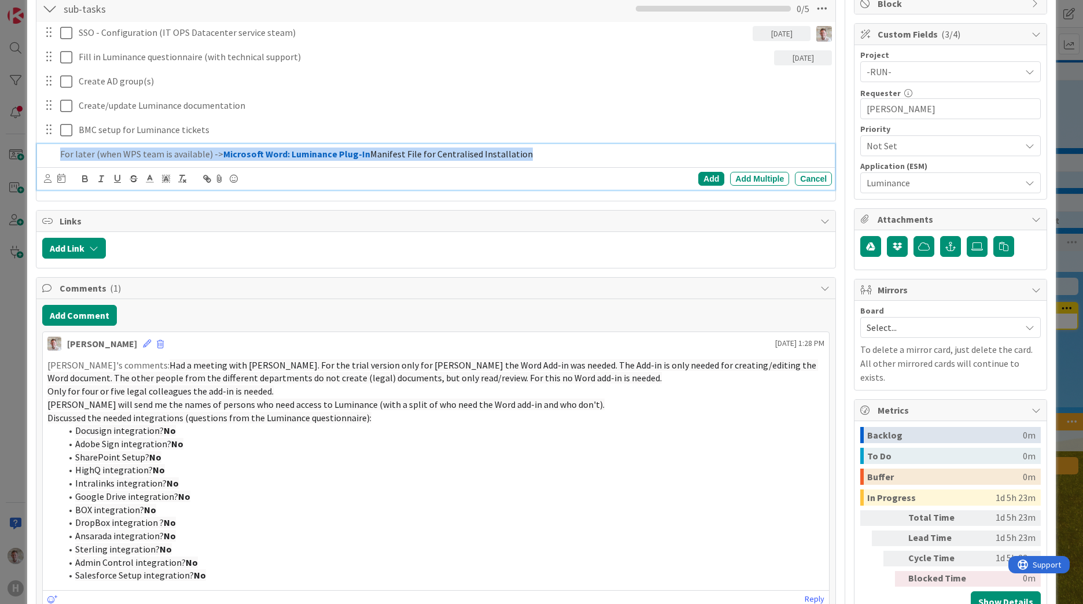
click at [453, 161] on div "For later (when WPS team is available) -> Microsoft Word: Luminance Plug-In Man…" at bounding box center [444, 154] width 776 height 20
drag, startPoint x: 522, startPoint y: 158, endPoint x: 44, endPoint y: 140, distance: 478.6
click at [44, 140] on div "SSO - Configuration (IT OPS Datacenter service steam) 09/26/2025 Update Cancel …" at bounding box center [435, 108] width 787 height 172
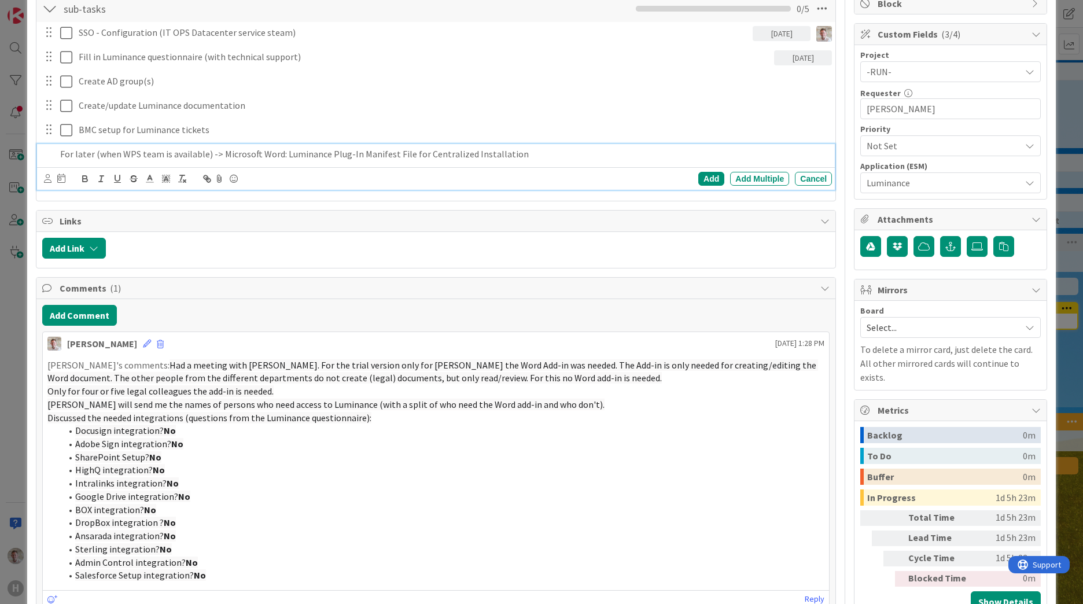
click at [453, 179] on div "Add Add Multiple Cancel" at bounding box center [438, 179] width 788 height 16
click at [512, 153] on p "For later (when WPS team is available) -> Microsoft Word: Luminance Plug-In Man…" at bounding box center [443, 153] width 767 height 13
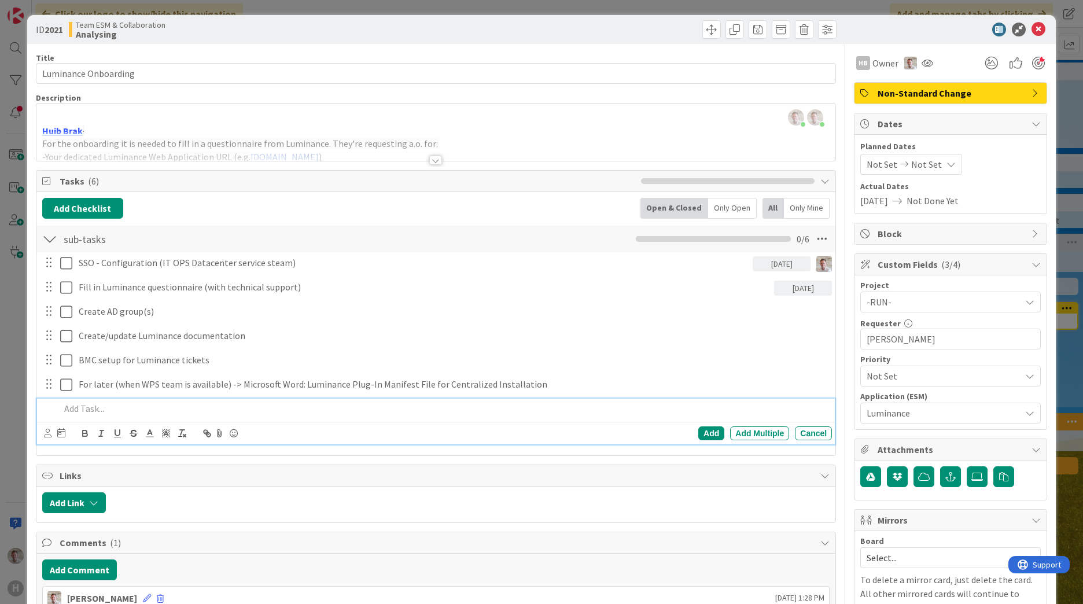
scroll to position [0, 0]
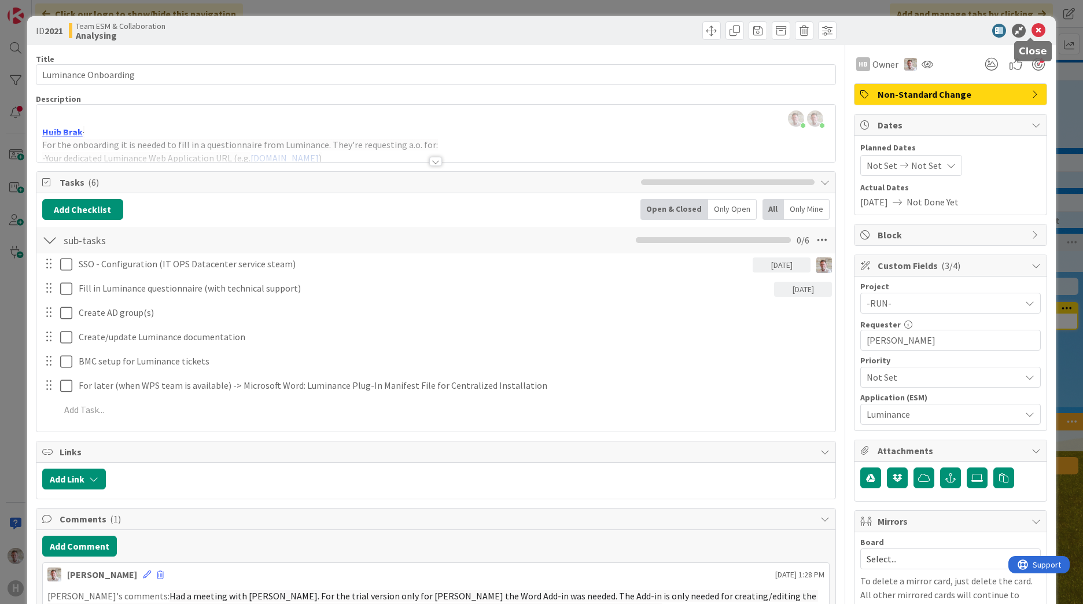
click at [1032, 32] on icon at bounding box center [1038, 31] width 14 height 14
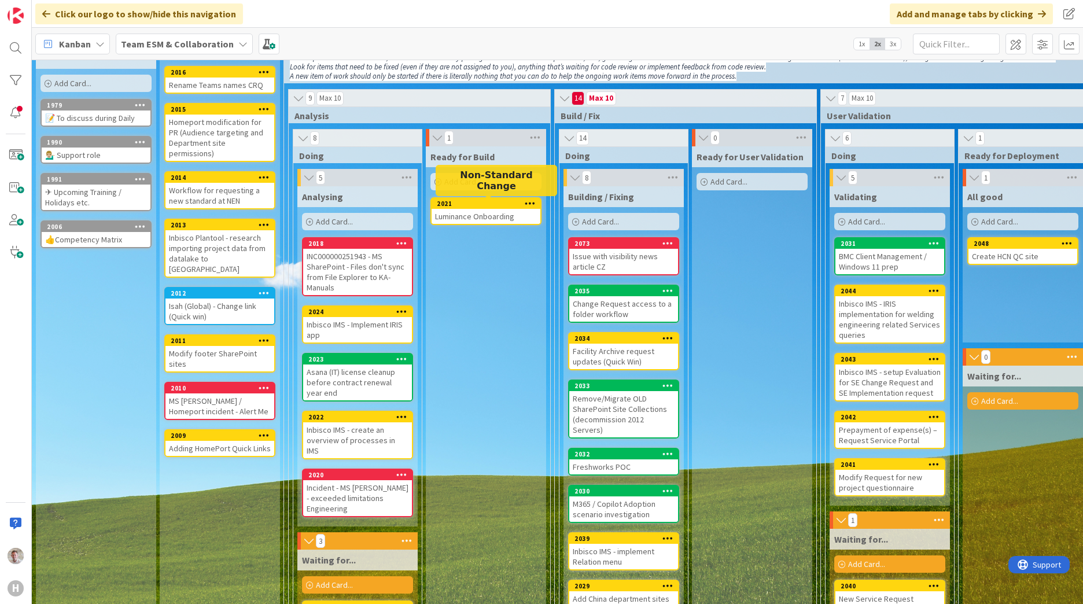
scroll to position [58, 0]
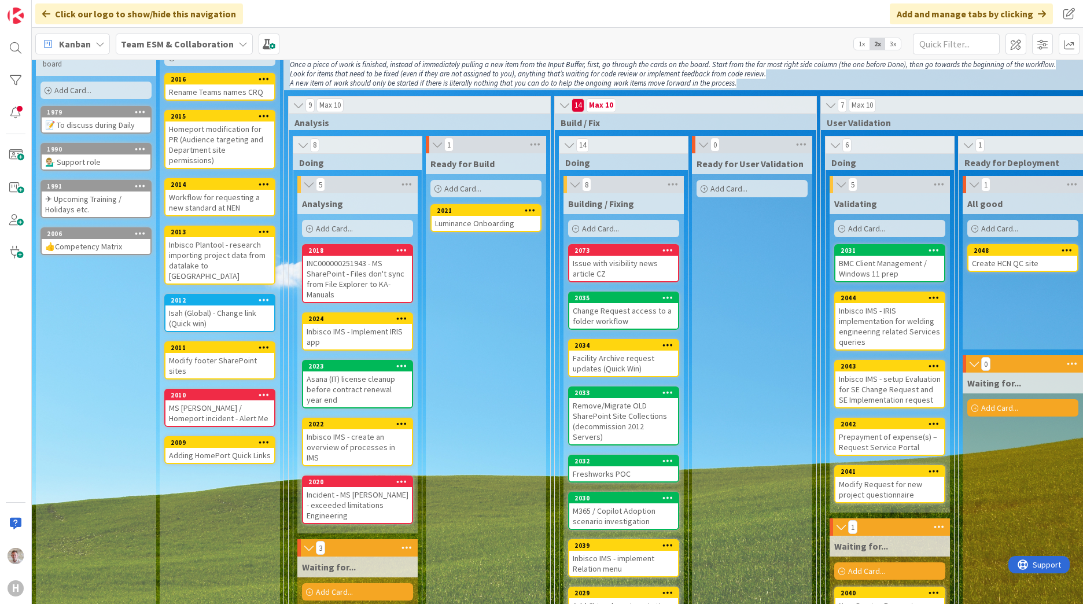
click at [479, 215] on div "2021" at bounding box center [489, 210] width 104 height 8
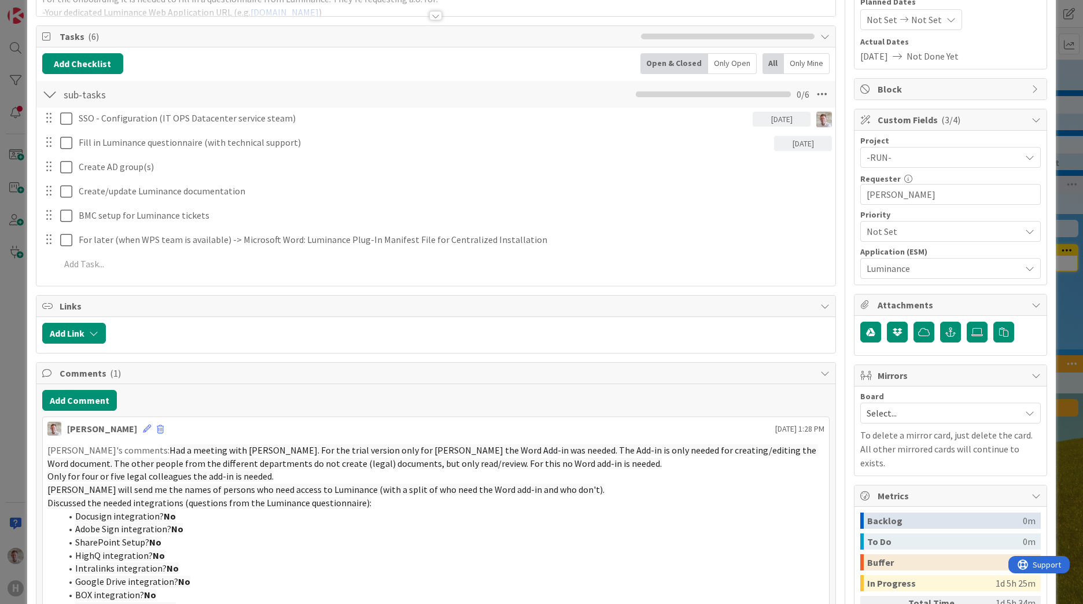
scroll to position [58, 0]
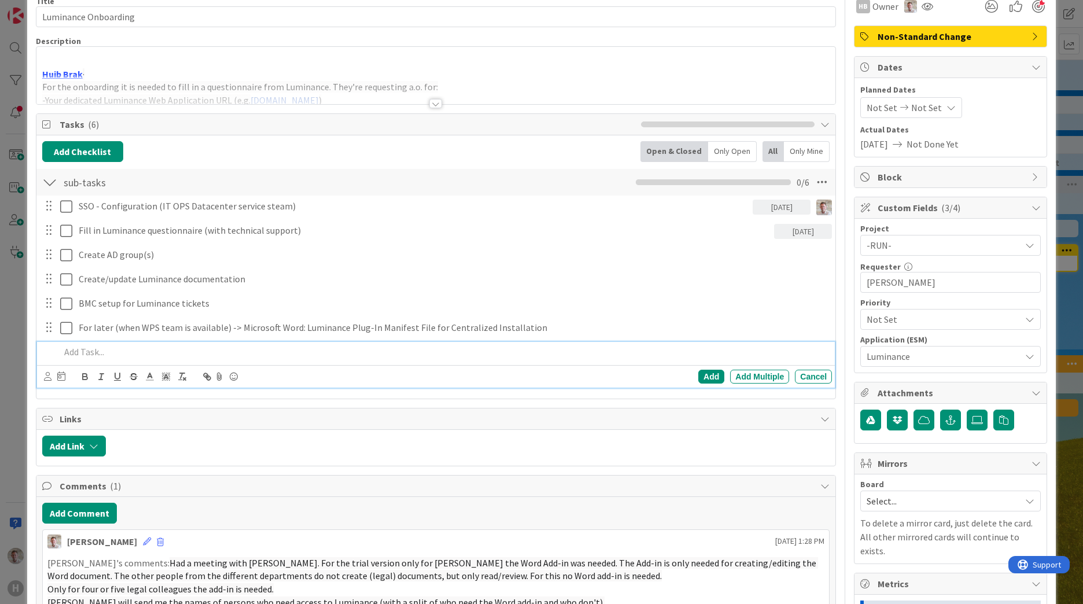
click at [79, 351] on p at bounding box center [443, 351] width 767 height 13
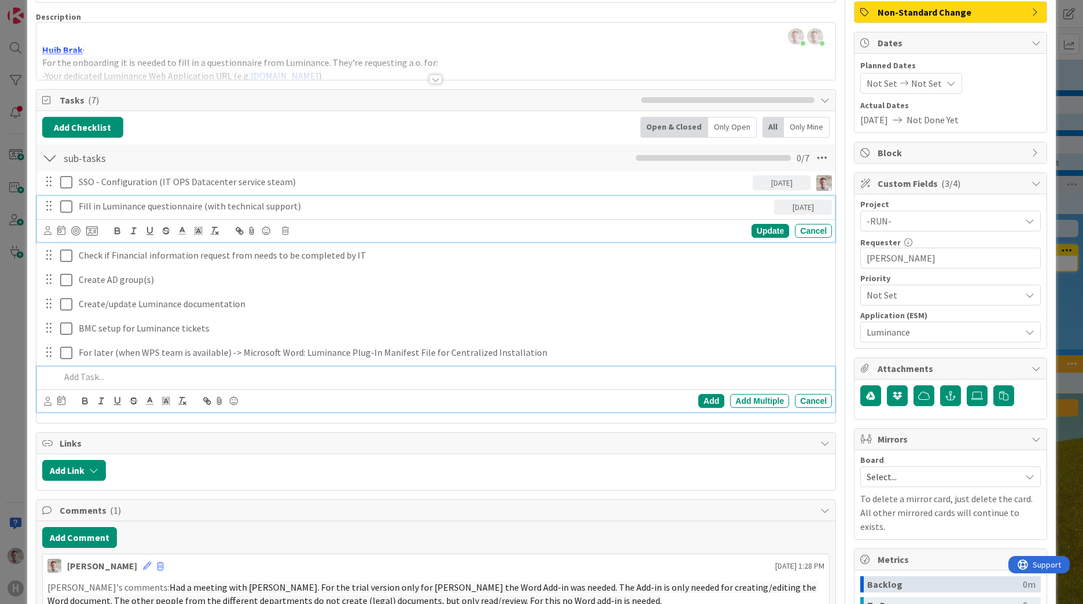
click at [294, 207] on p "Fill in Luminance questionnaire (with technical support)" at bounding box center [424, 206] width 691 height 13
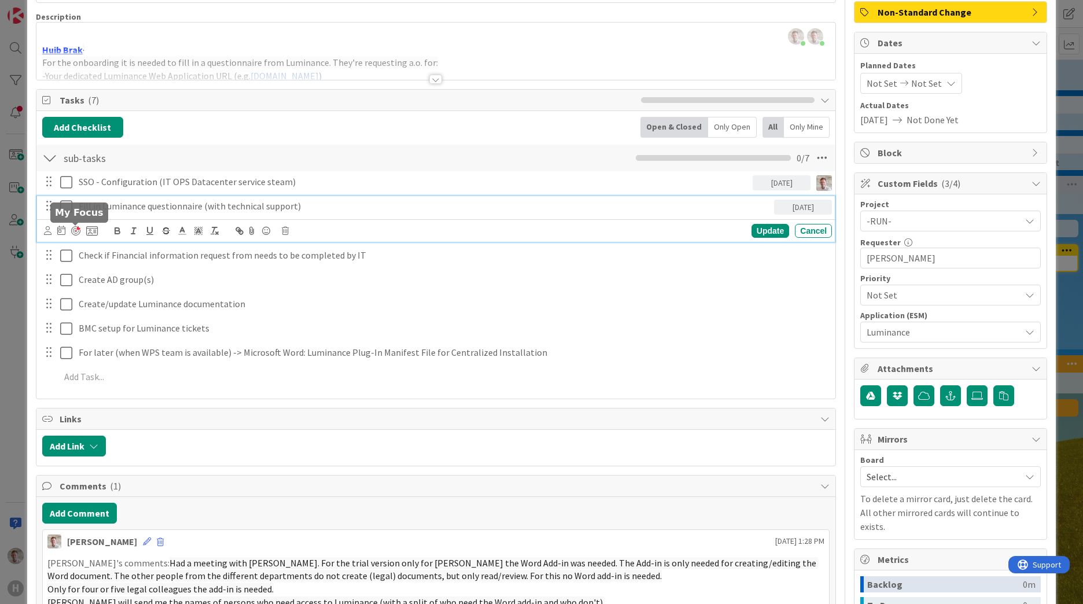
click at [77, 233] on div at bounding box center [75, 230] width 9 height 9
click at [46, 234] on icon at bounding box center [48, 230] width 8 height 9
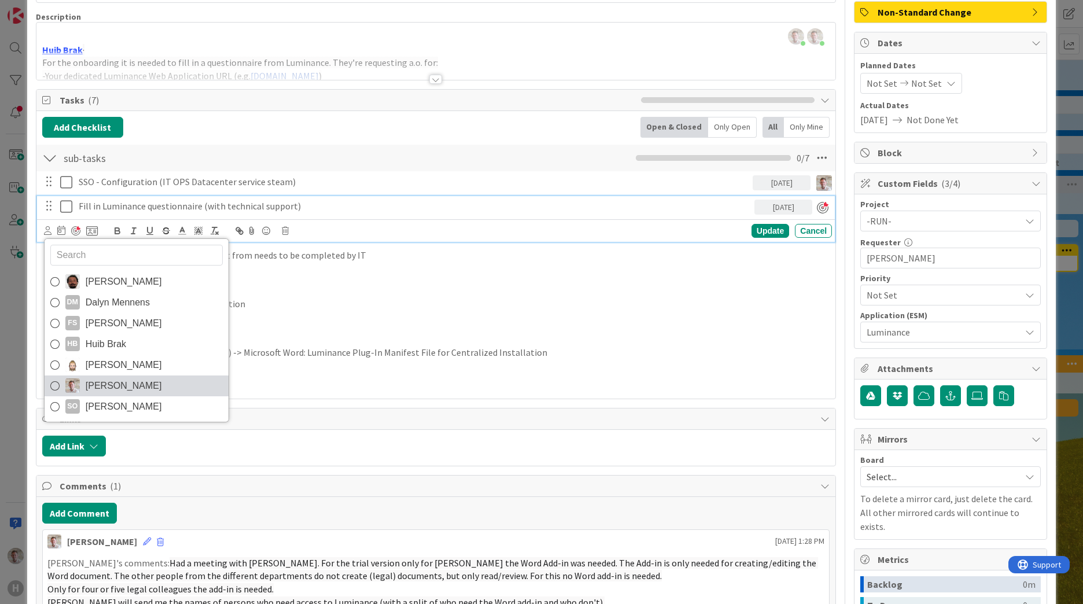
click at [103, 382] on span "[PERSON_NAME]" at bounding box center [124, 385] width 76 height 17
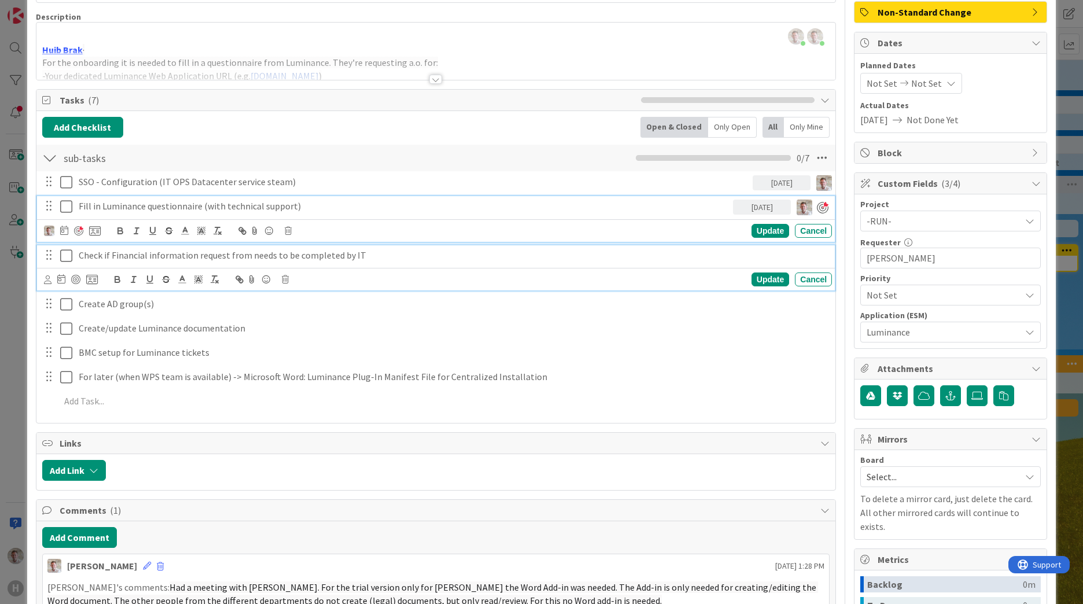
click at [114, 256] on p "Check if Financial information request from needs to be completed by IT" at bounding box center [453, 255] width 748 height 13
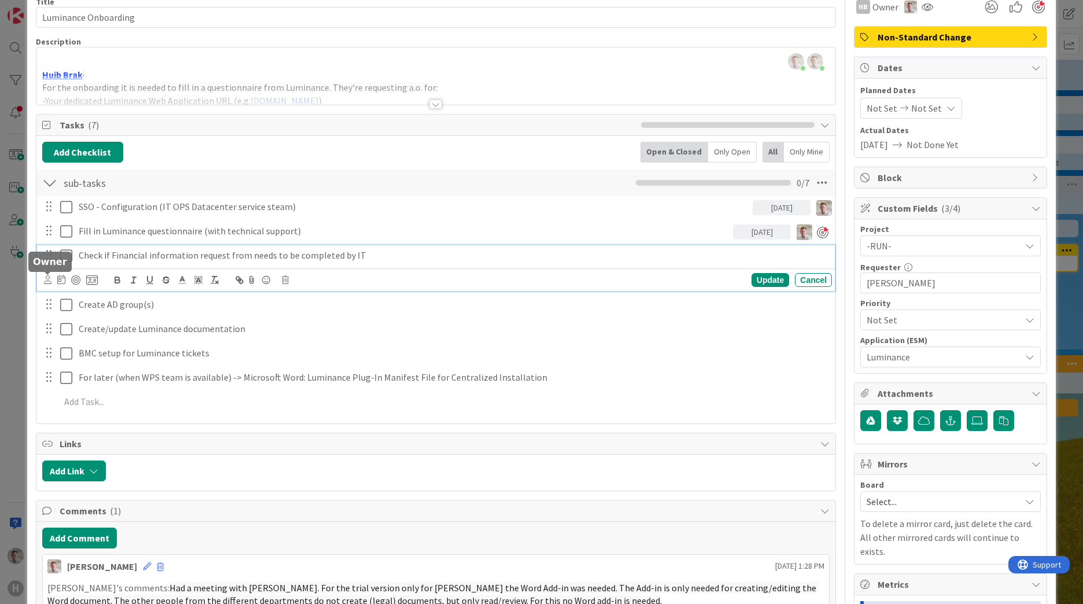
click at [48, 279] on icon at bounding box center [48, 279] width 8 height 9
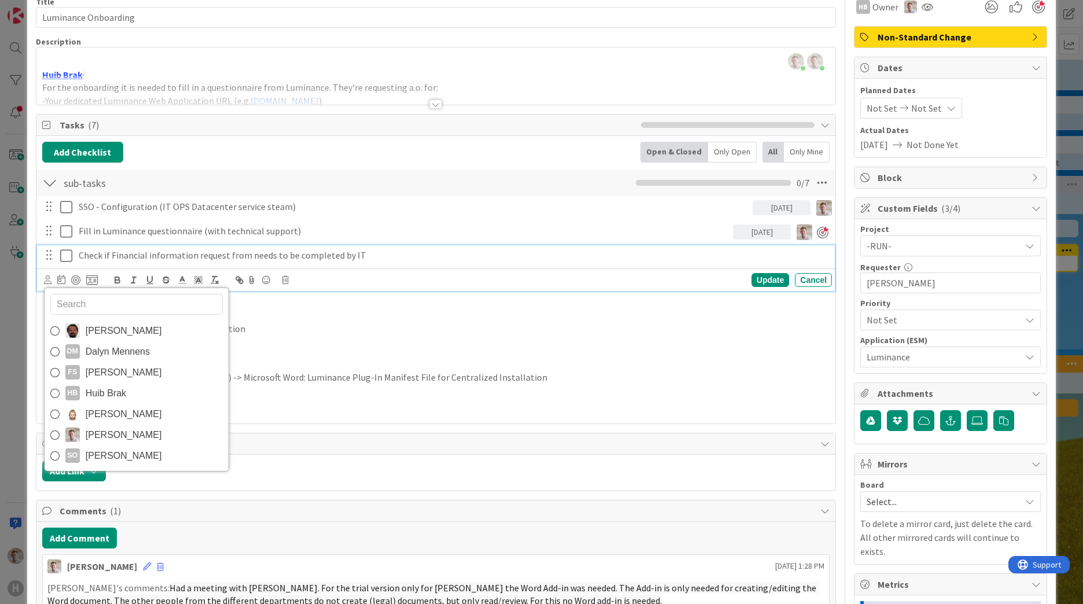
click at [92, 431] on span "[PERSON_NAME]" at bounding box center [124, 434] width 76 height 17
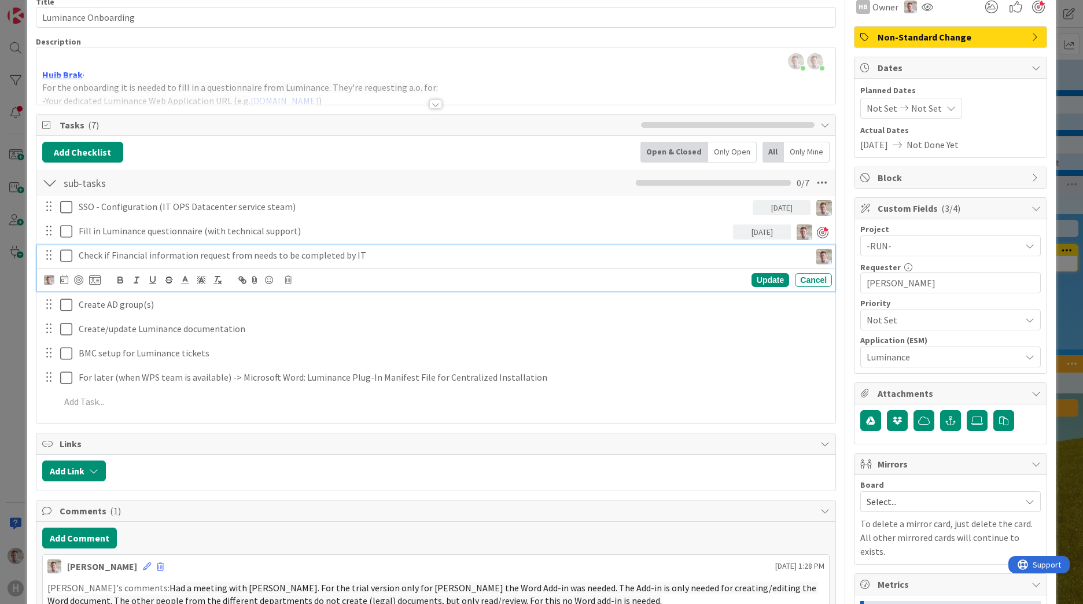
scroll to position [0, 0]
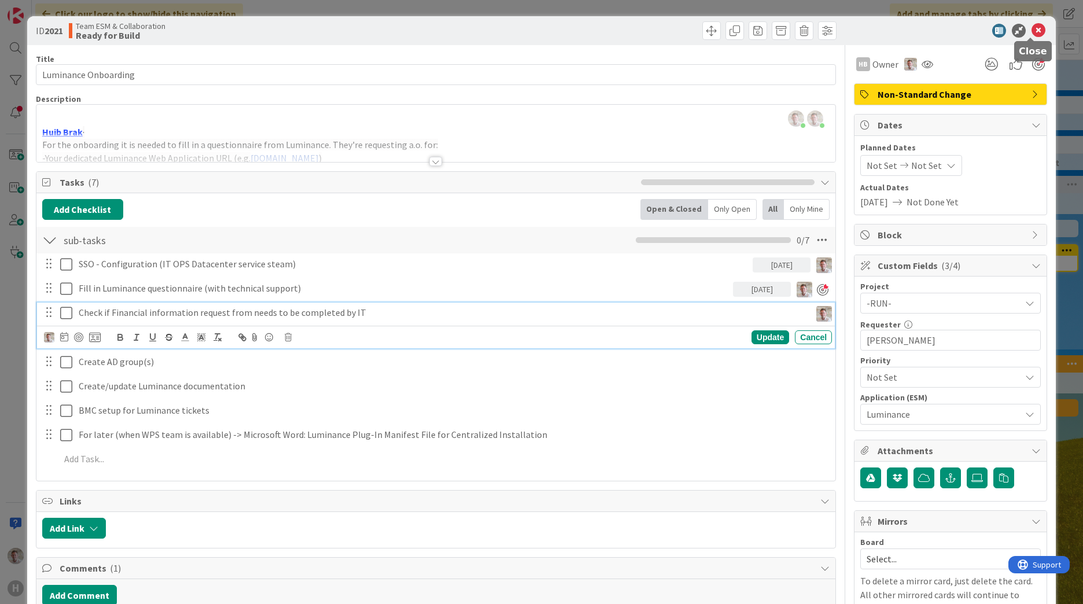
click at [1031, 34] on icon at bounding box center [1038, 31] width 14 height 14
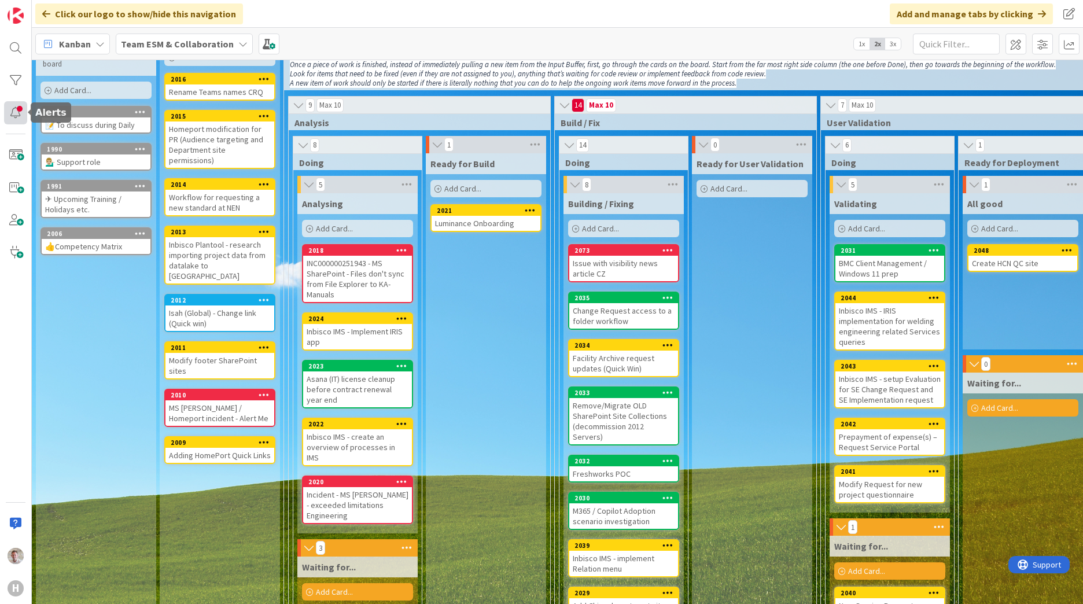
click at [17, 116] on div at bounding box center [15, 112] width 23 height 23
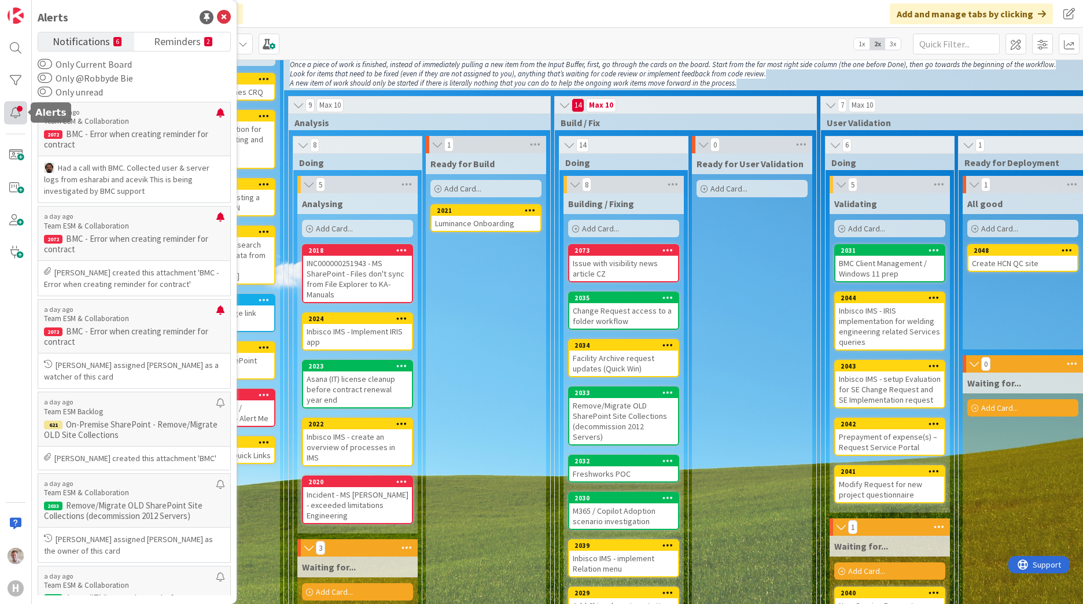
click at [16, 118] on div at bounding box center [15, 112] width 23 height 23
click at [17, 79] on div at bounding box center [15, 80] width 23 height 23
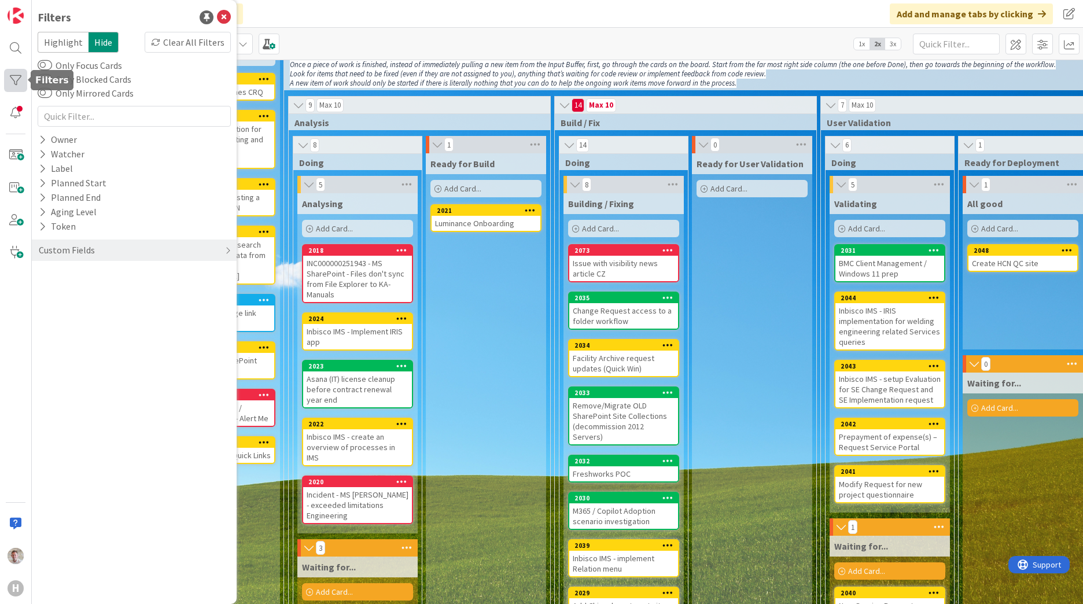
click at [14, 80] on div at bounding box center [15, 80] width 23 height 23
click at [324, 34] on div "Kanban Team ESM & Collaboration 1x 2x 3x Kanban Options Card ID Time in Column …" at bounding box center [557, 44] width 1051 height 32
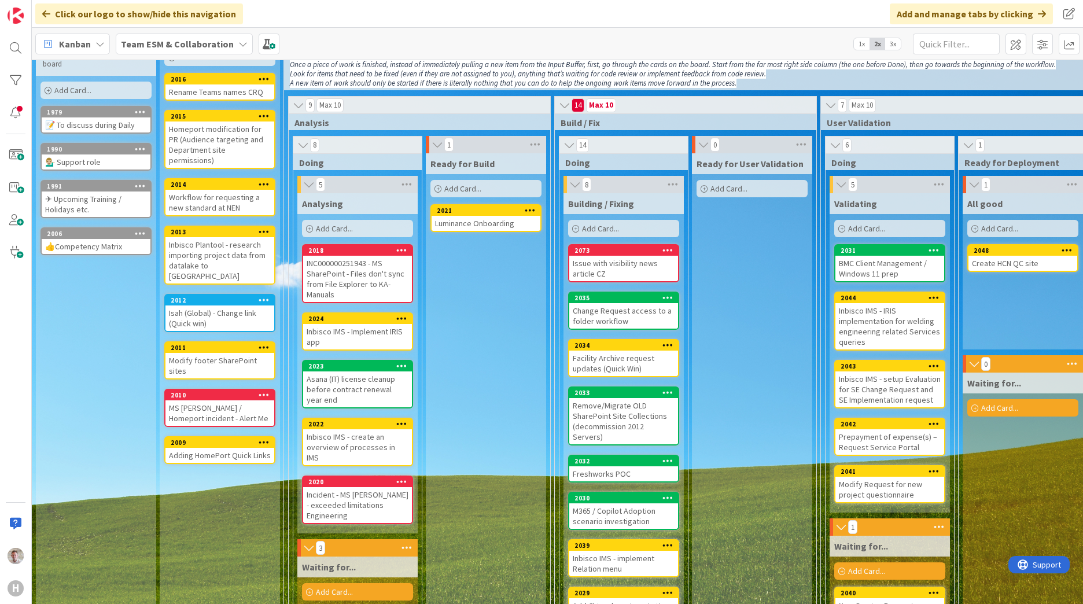
click at [155, 40] on b "Team ESM & Collaboration" at bounding box center [177, 44] width 113 height 12
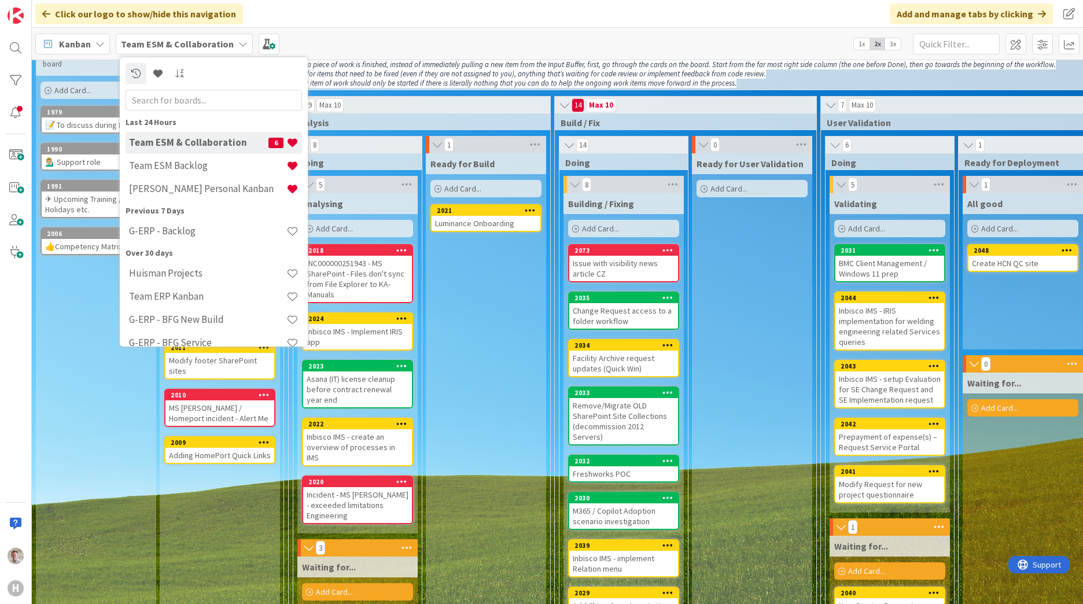
click at [78, 44] on span "Kanban" at bounding box center [75, 44] width 32 height 14
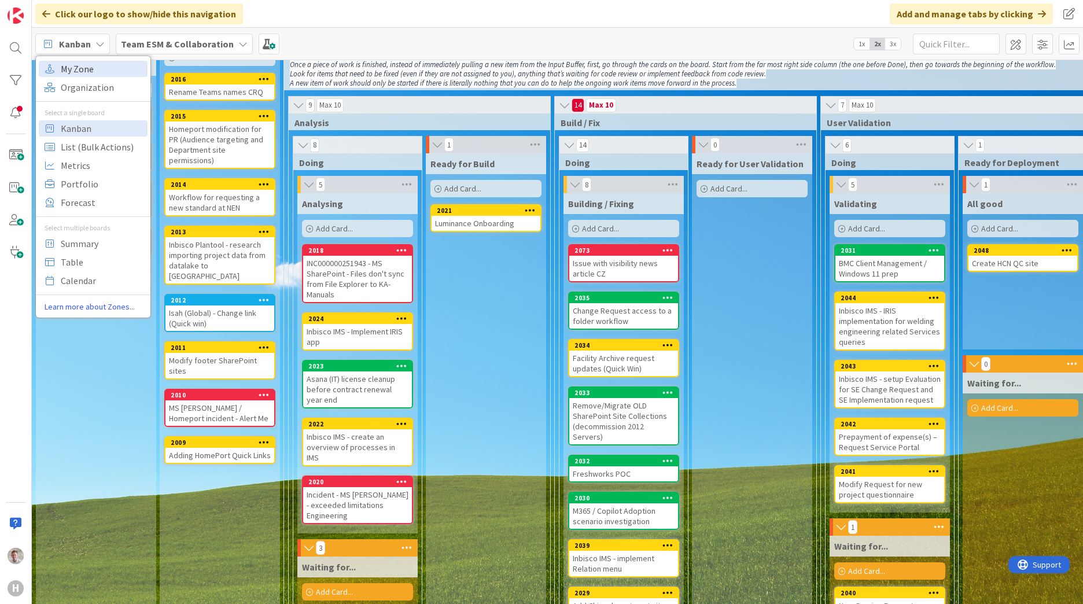
click at [76, 71] on span "My Zone" at bounding box center [102, 68] width 83 height 17
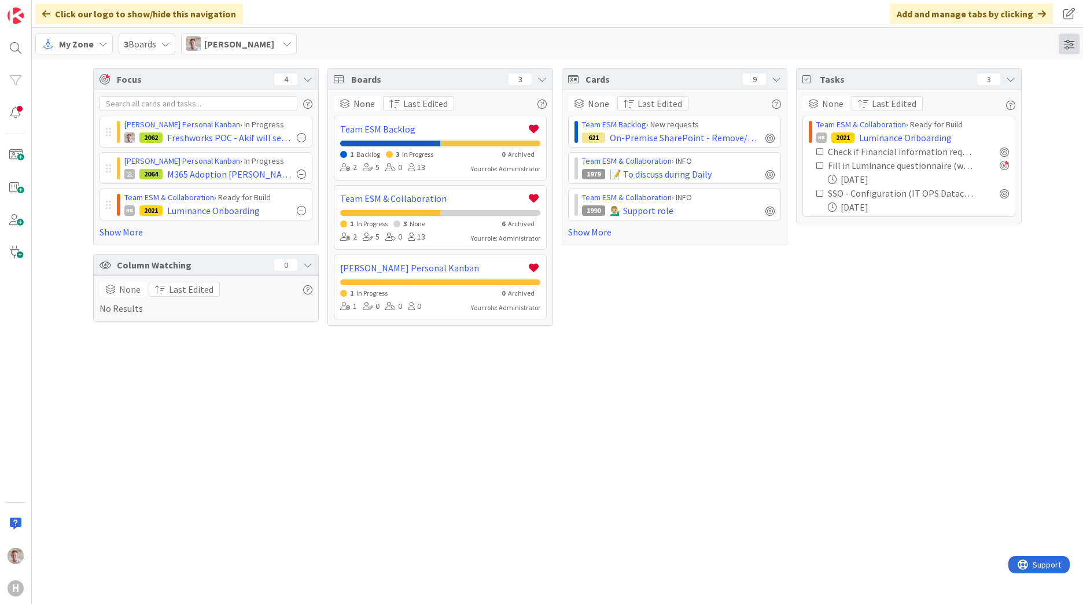
click at [1066, 47] on span at bounding box center [1068, 44] width 21 height 21
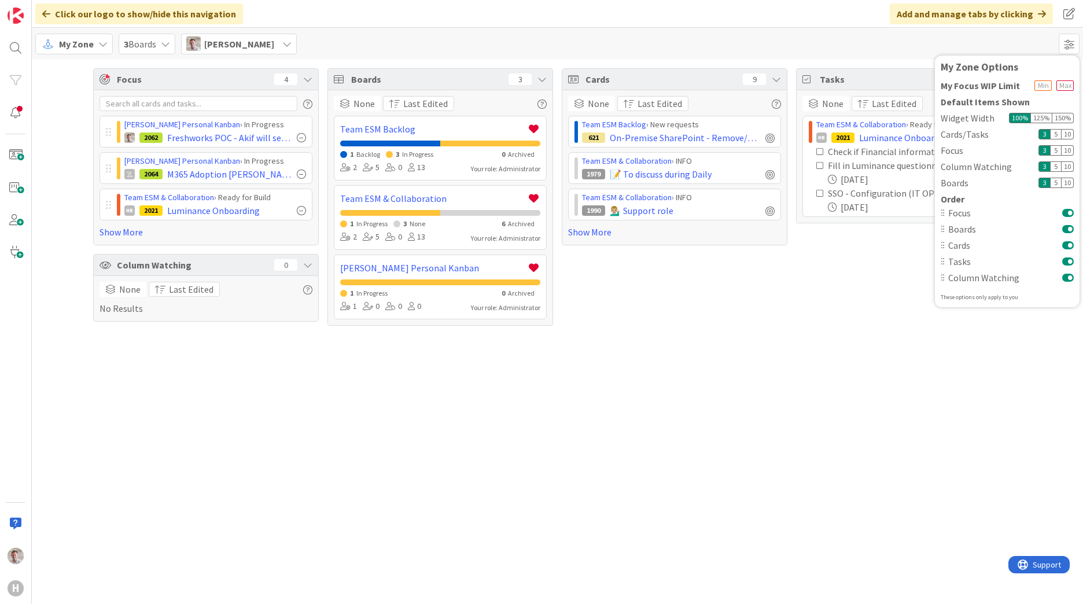
click at [1066, 227] on button at bounding box center [1068, 228] width 12 height 9
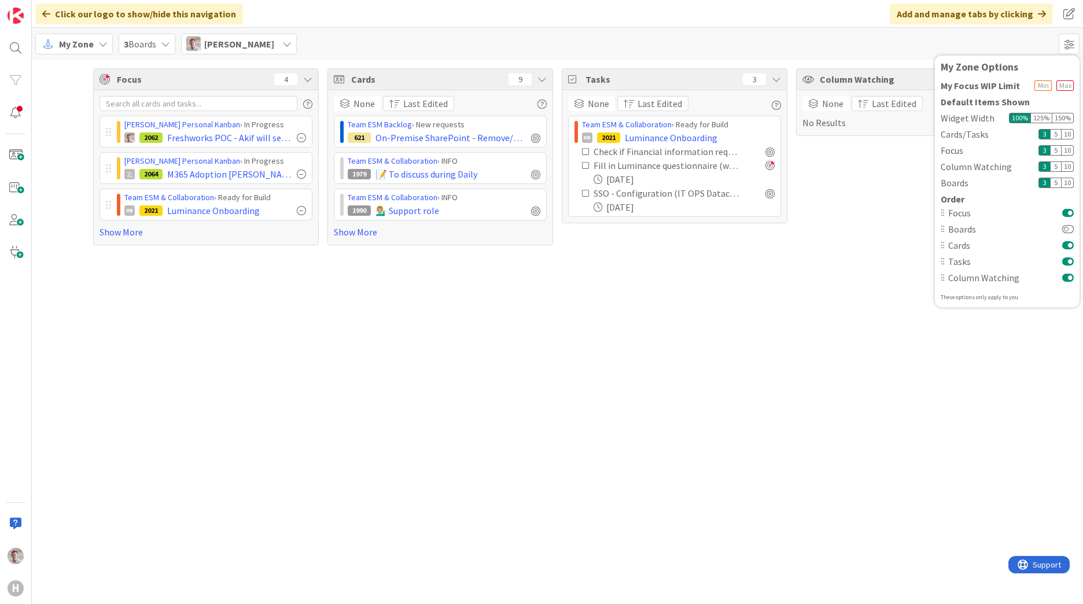
click at [811, 293] on div "Focus 4 Robby Personal Kanban › In Progress 2062 Freshworks POC - Akif will set…" at bounding box center [557, 332] width 1051 height 544
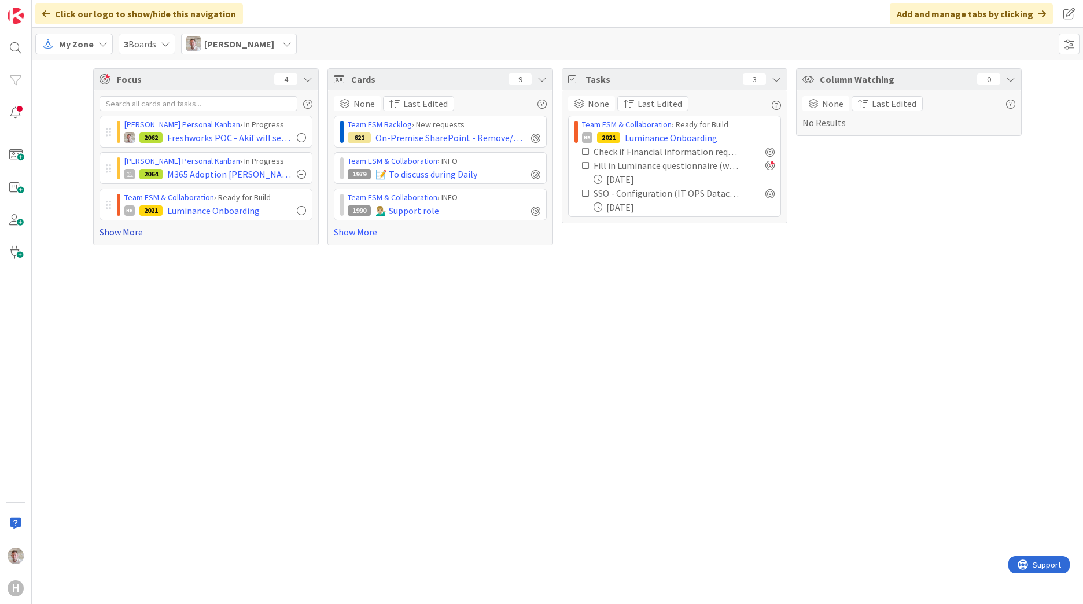
click at [105, 231] on link "Show More" at bounding box center [205, 232] width 213 height 14
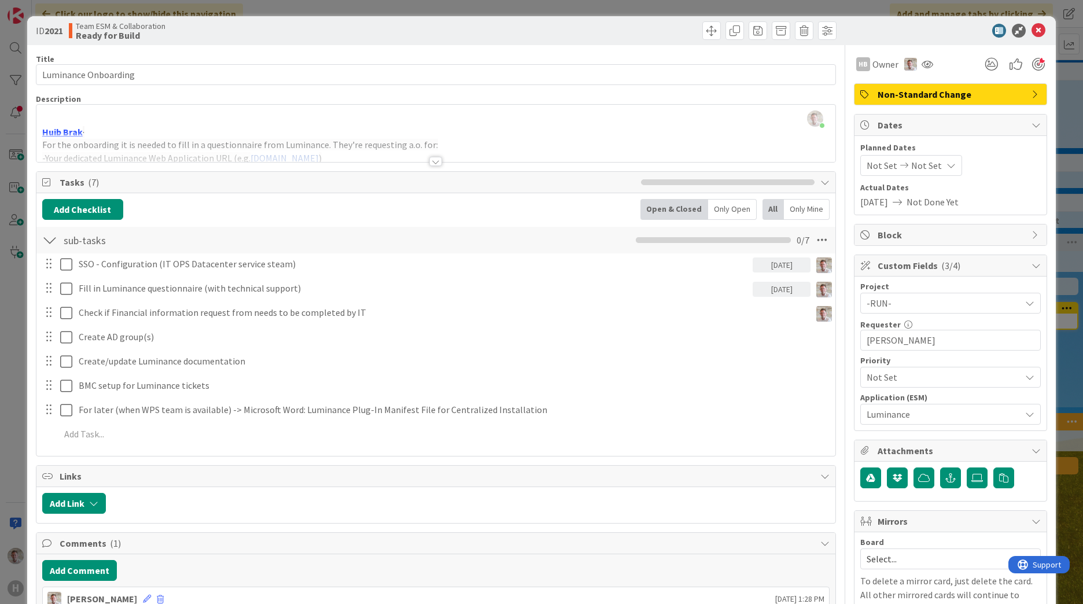
scroll to position [174, 0]
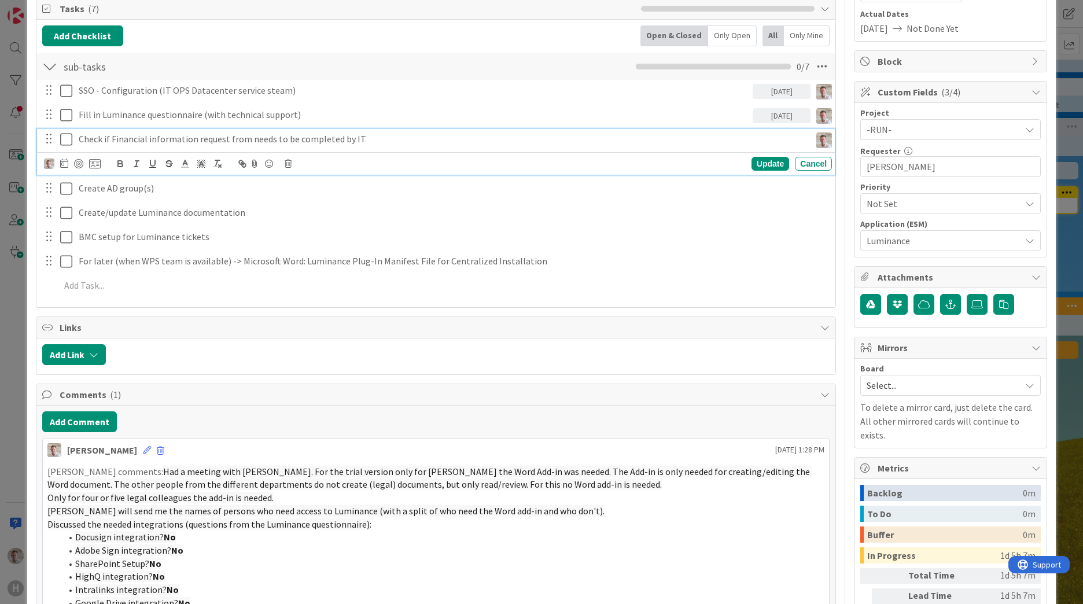
click at [64, 140] on icon at bounding box center [66, 139] width 12 height 14
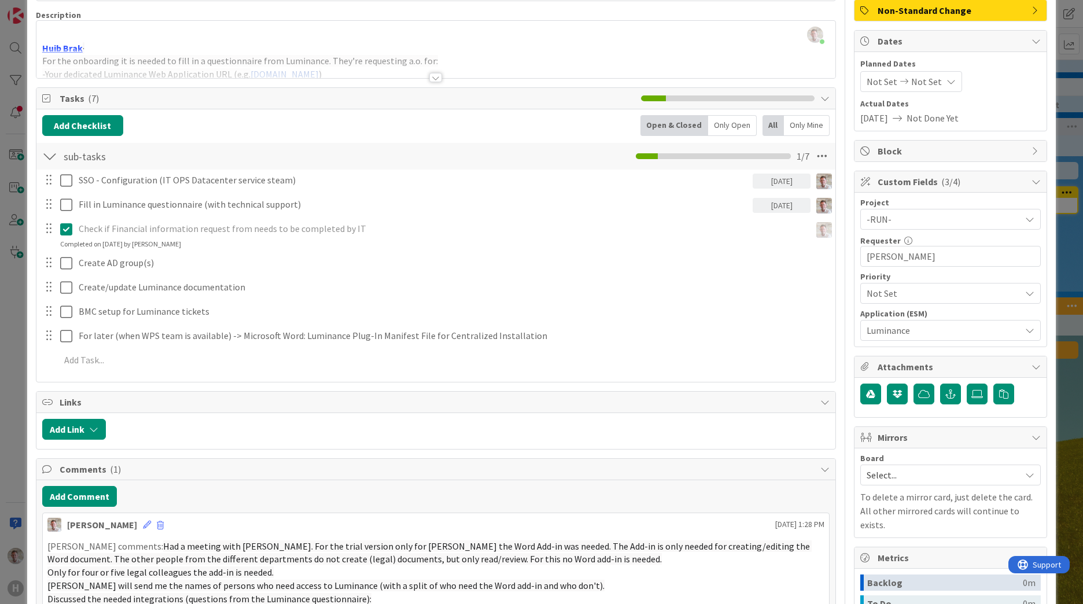
scroll to position [0, 0]
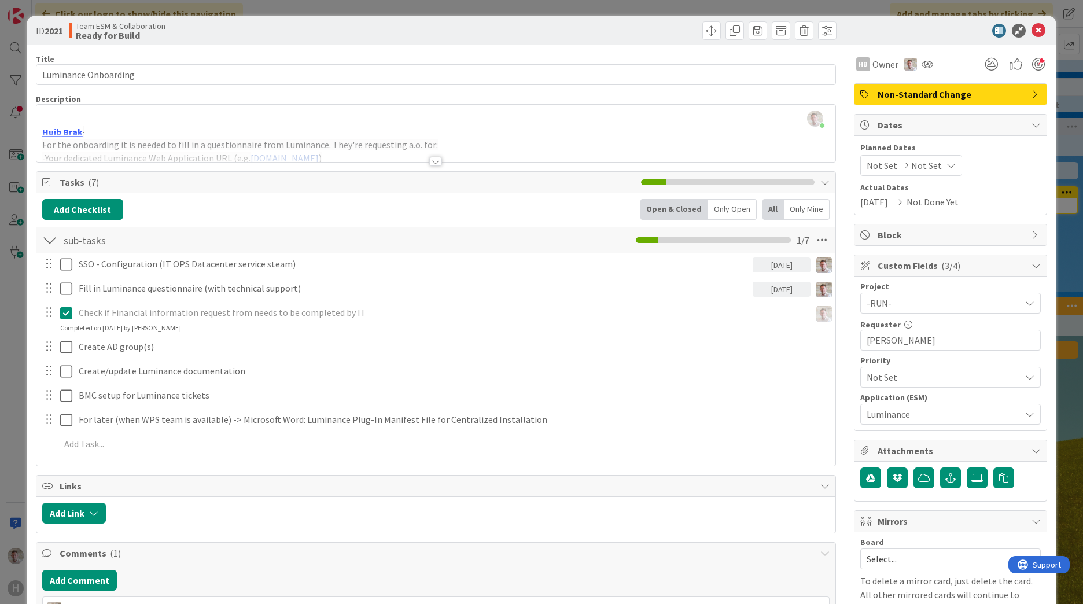
drag, startPoint x: 1037, startPoint y: 27, endPoint x: 1027, endPoint y: 30, distance: 10.4
click at [1037, 27] on div at bounding box center [944, 31] width 205 height 14
click at [1031, 30] on icon at bounding box center [1038, 31] width 14 height 14
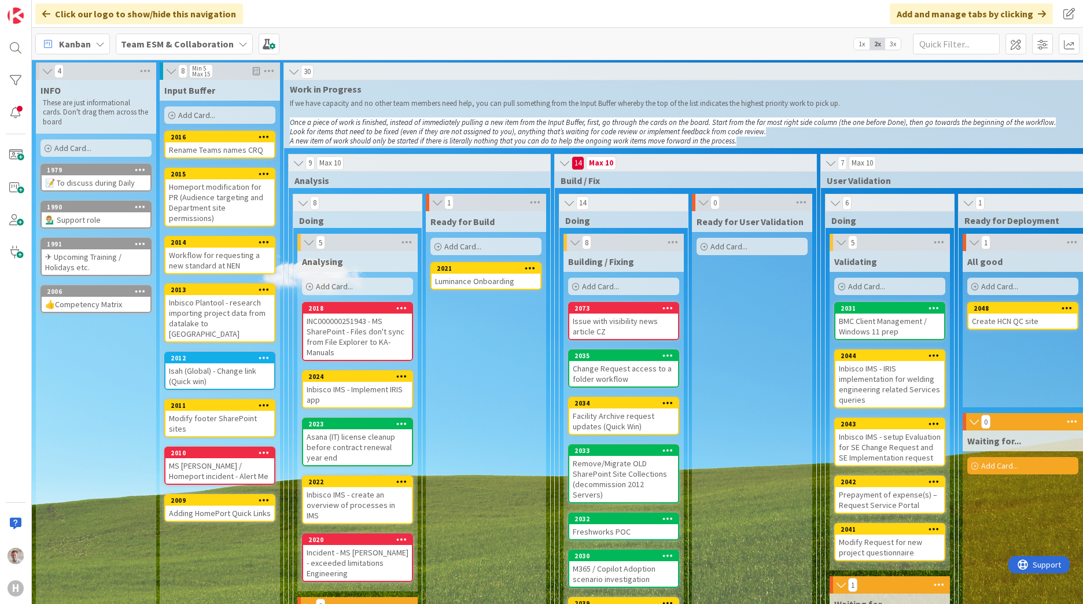
drag, startPoint x: 162, startPoint y: 31, endPoint x: 159, endPoint y: 45, distance: 14.7
click at [162, 31] on div "Kanban Team ESM & Collaboration 1x 2x 3x" at bounding box center [557, 44] width 1051 height 32
click at [158, 46] on b "Team ESM & Collaboration" at bounding box center [177, 44] width 113 height 12
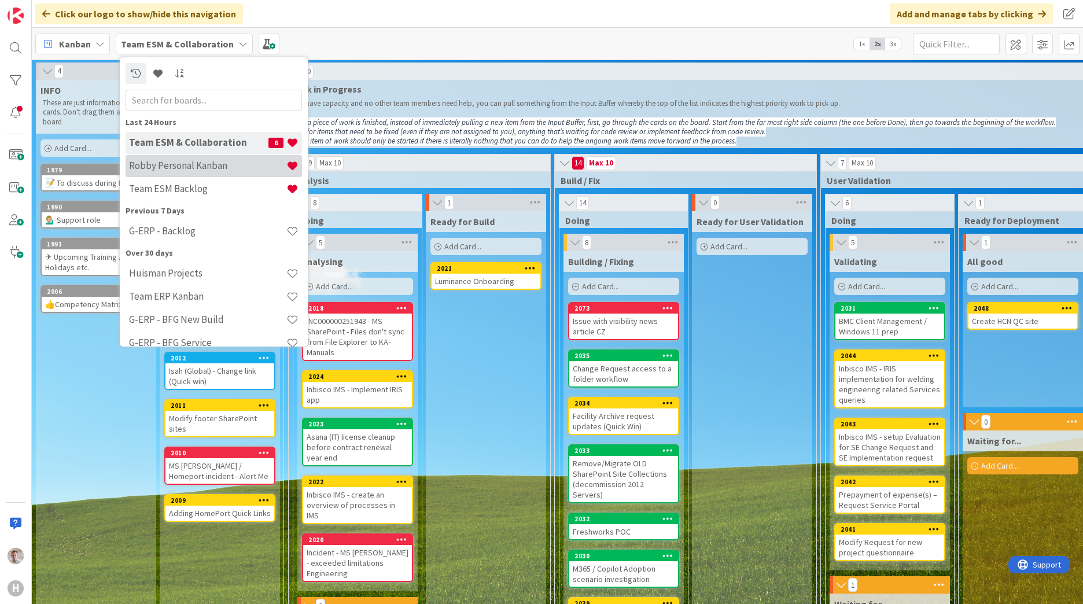
click at [168, 169] on h4 "Robby Personal Kanban" at bounding box center [207, 166] width 157 height 12
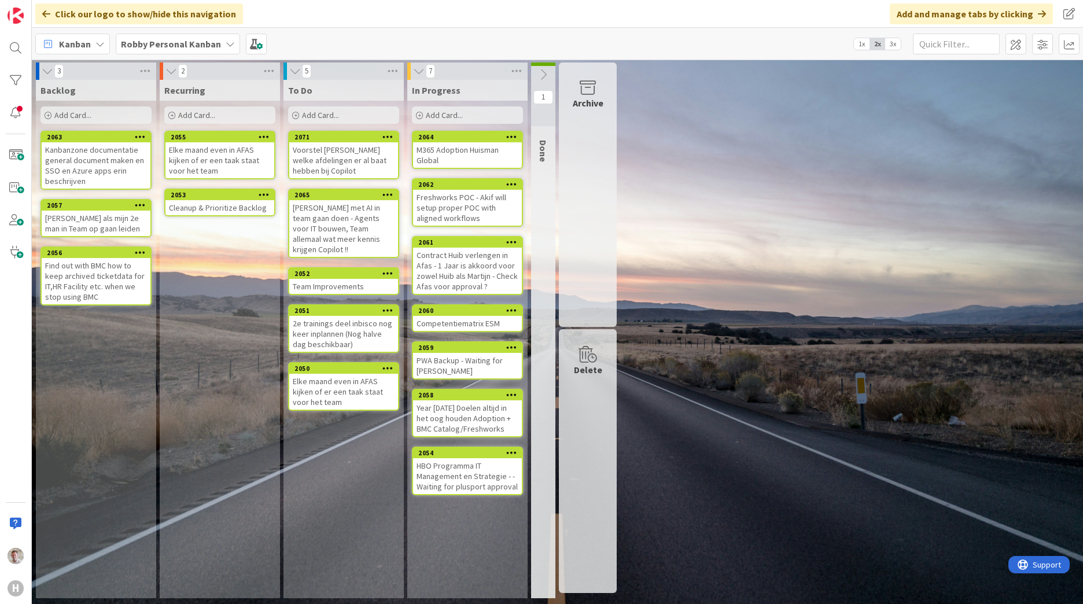
click at [323, 115] on span "Add Card..." at bounding box center [320, 115] width 37 height 10
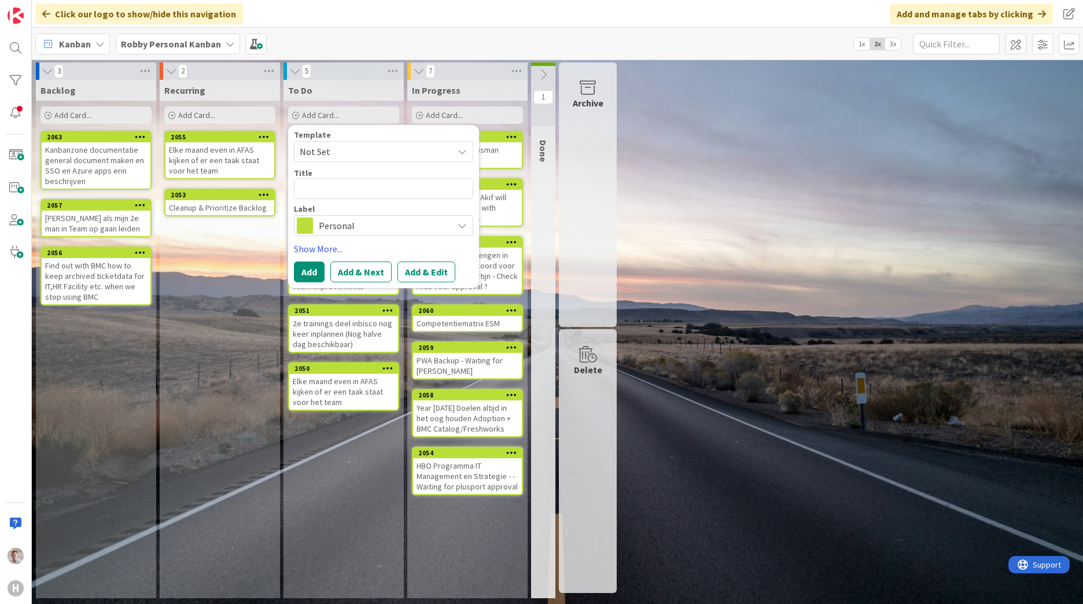
click at [332, 190] on textarea at bounding box center [383, 188] width 179 height 21
type textarea "x"
type textarea "O"
type textarea "x"
type textarea "OK"
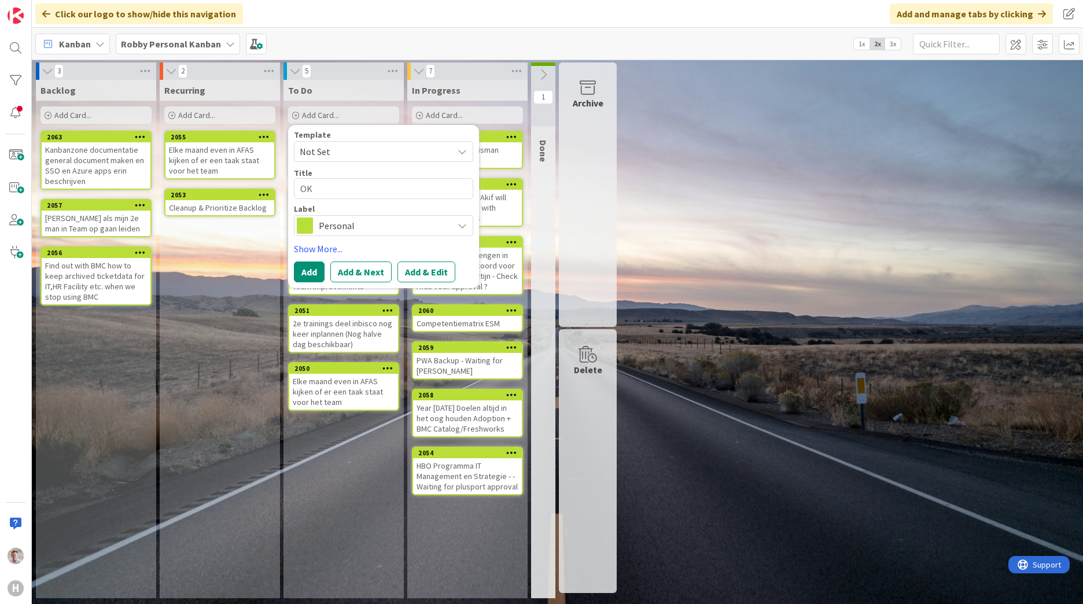
type textarea "x"
type textarea "OKR"
type textarea "x"
type textarea "OKR'"
type textarea "x"
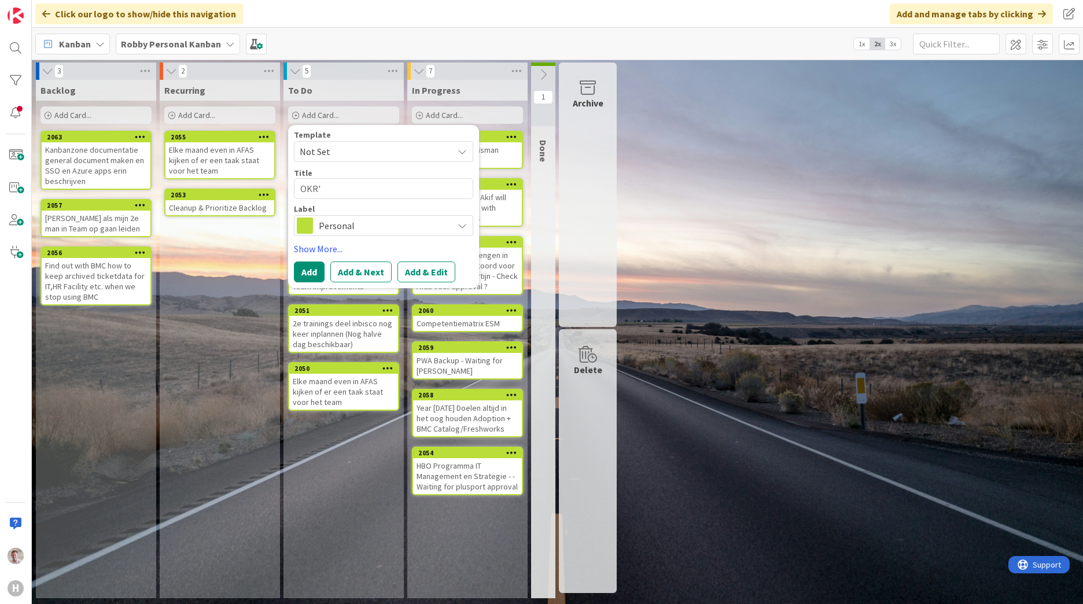
type textarea "OKR's"
type textarea "x"
type textarea "OKR's"
type textarea "x"
type textarea "OKR's T"
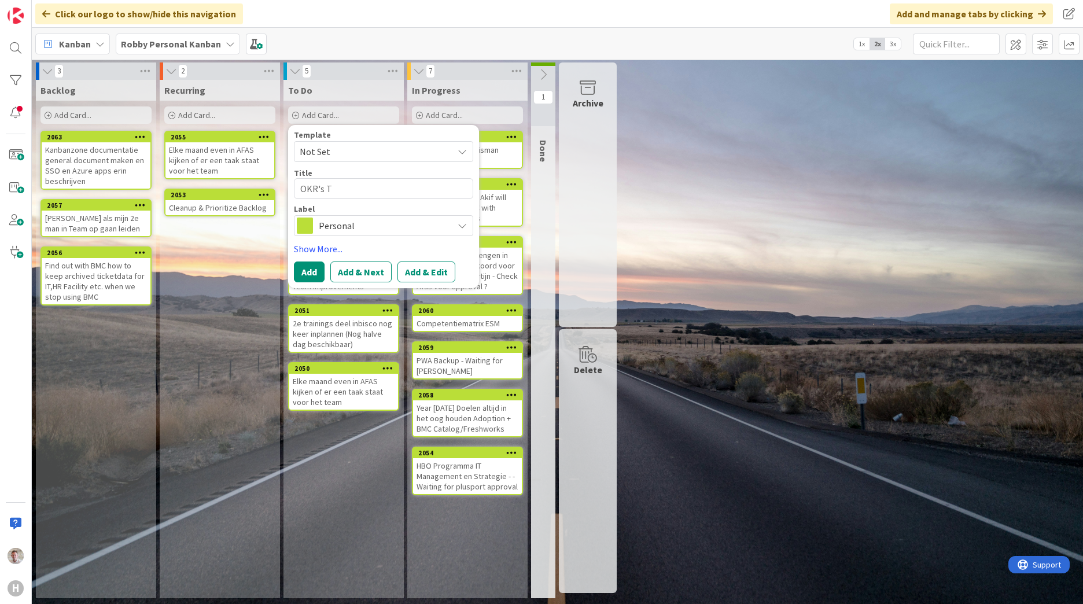
type textarea "x"
type textarea "OKR's Te"
type textarea "x"
type textarea "OKR's Tea"
type textarea "x"
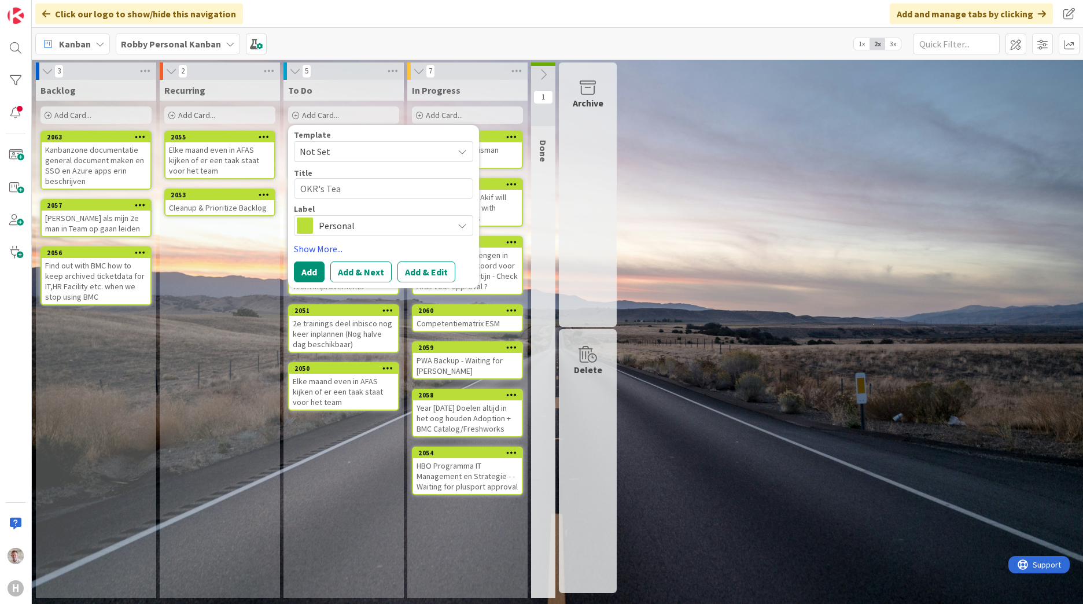
type textarea "OKR's Team"
type textarea "x"
type textarea "OKR's Team"
type textarea "x"
type textarea "OKR's Team i"
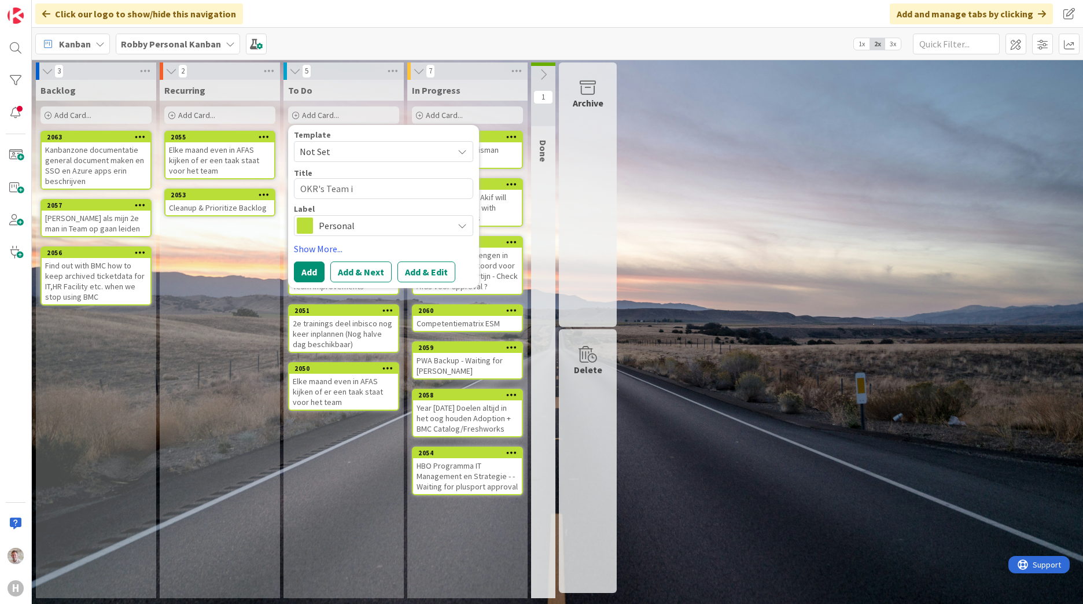
type textarea "x"
type textarea "OKR's Team in"
type textarea "x"
type textarea "OKR's Team in"
type textarea "x"
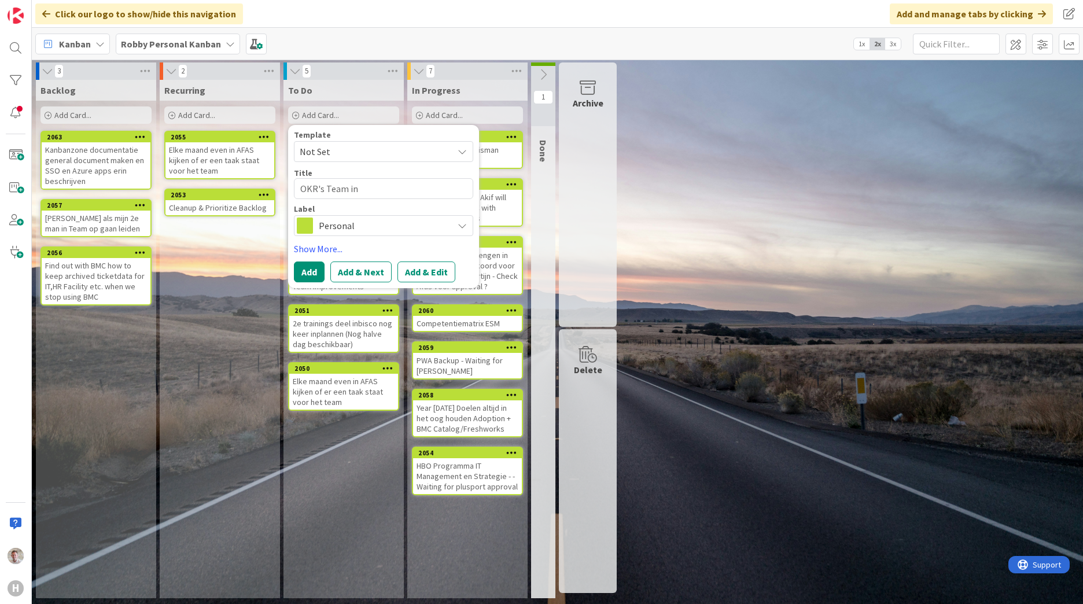
type textarea "OKR's Team in K"
type textarea "x"
type textarea "OKR's Team in Ka"
type textarea "x"
type textarea "OKR's Team in [GEOGRAPHIC_DATA]"
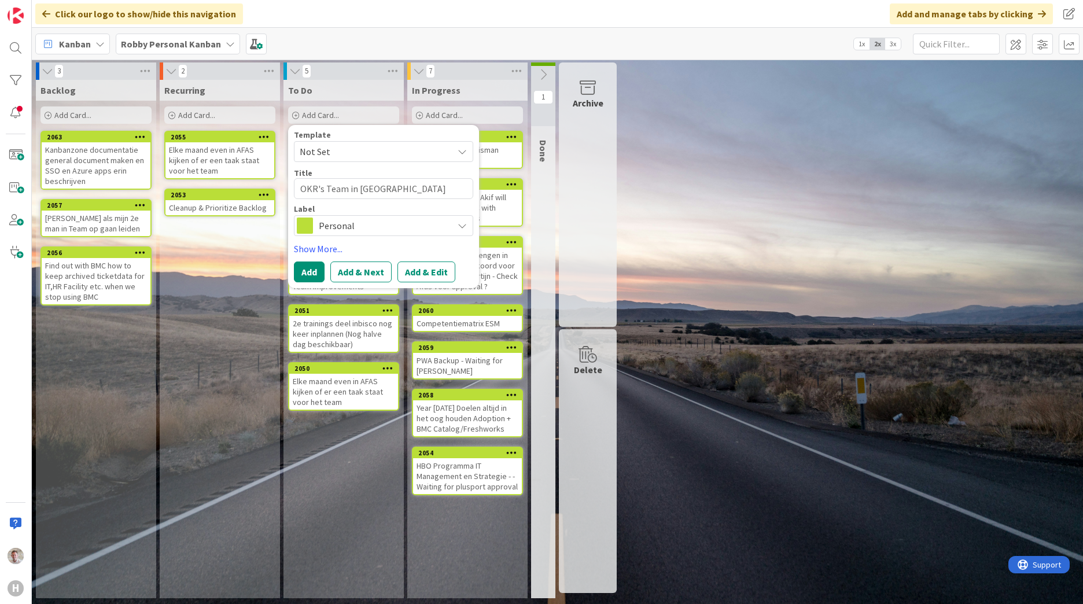
type textarea "x"
type textarea "OKR's Team in [GEOGRAPHIC_DATA]"
type textarea "x"
type textarea "OKR's Team in [GEOGRAPHIC_DATA]"
type textarea "x"
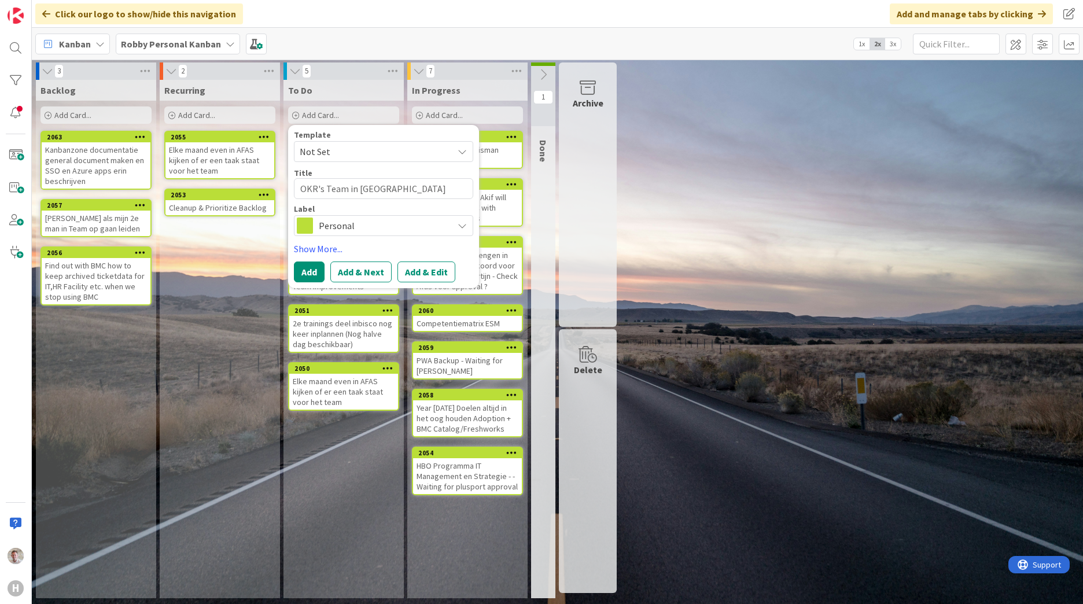
type textarea "OKR's Team in [GEOGRAPHIC_DATA]"
type textarea "x"
type textarea "OKR's Team in [GEOGRAPHIC_DATA]"
type textarea "x"
type textarea "OKR's Team in [GEOGRAPHIC_DATA]"
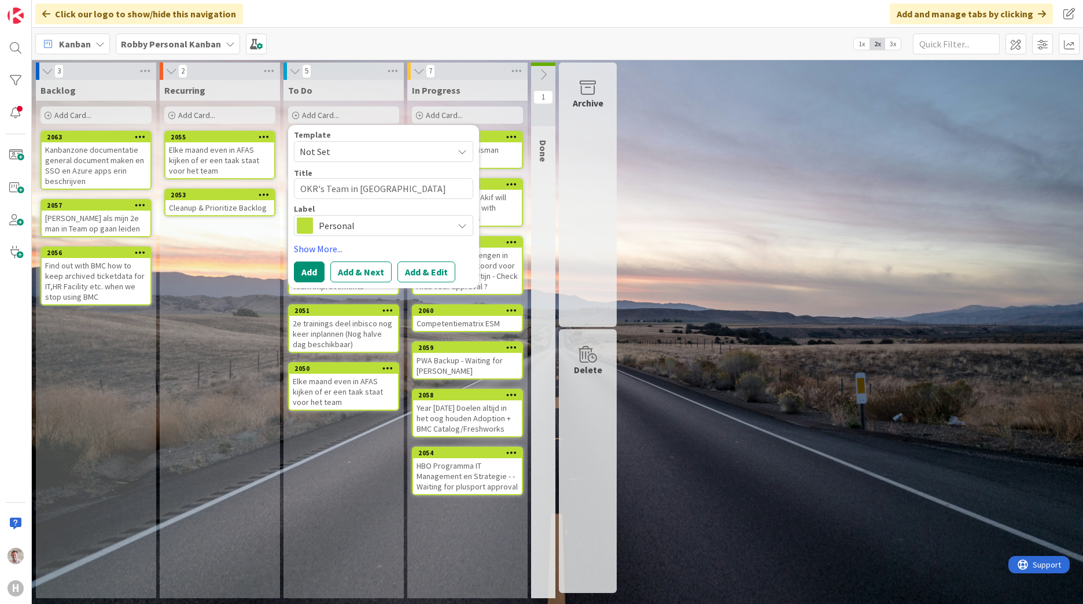
type textarea "x"
type textarea "OKR's Team in [GEOGRAPHIC_DATA]"
type textarea "x"
type textarea "OKR's Team in [GEOGRAPHIC_DATA]"
type textarea "x"
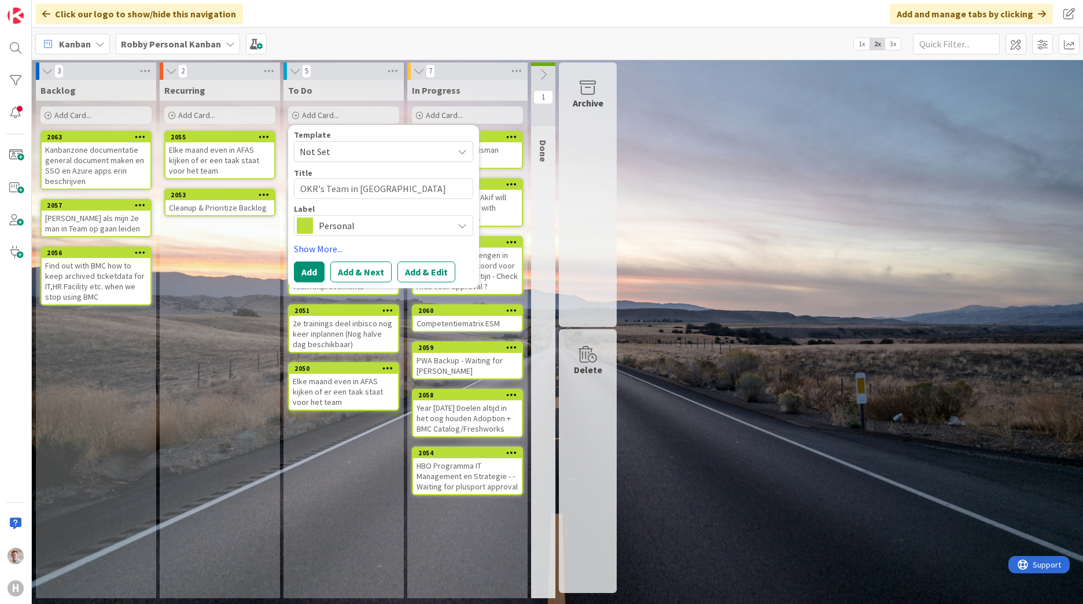
type textarea "OKR's Team in [GEOGRAPHIC_DATA] t"
type textarea "x"
type textarea "OKR's Team in [GEOGRAPHIC_DATA]"
type textarea "x"
type textarea "OKR's Team in [GEOGRAPHIC_DATA] z"
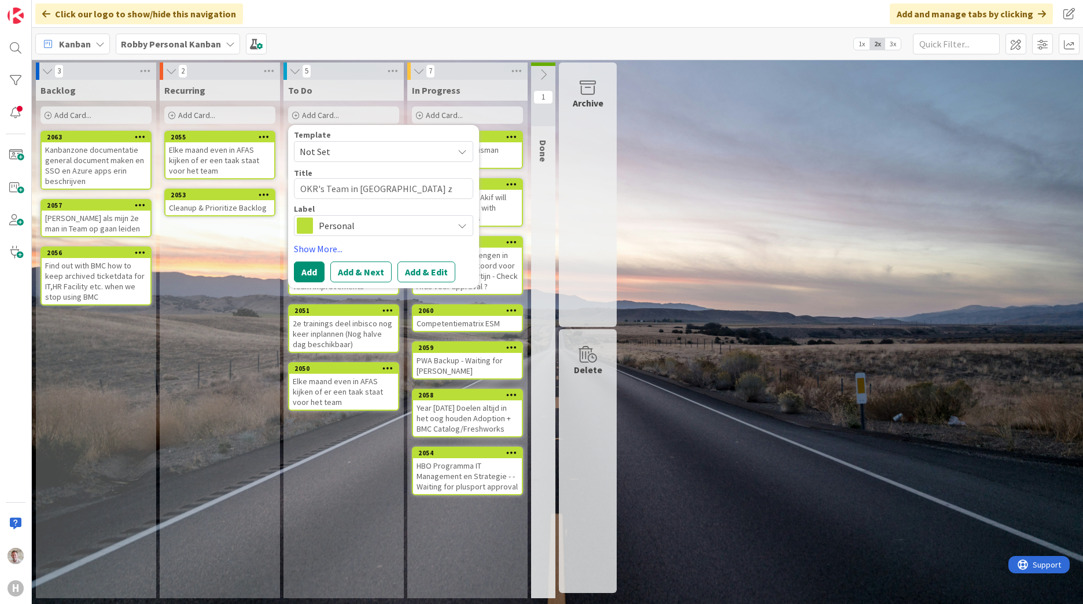
type textarea "x"
type textarea "OKR's Team in [GEOGRAPHIC_DATA] ze"
type textarea "x"
type textarea "OKR's Team in [GEOGRAPHIC_DATA] zet"
type textarea "x"
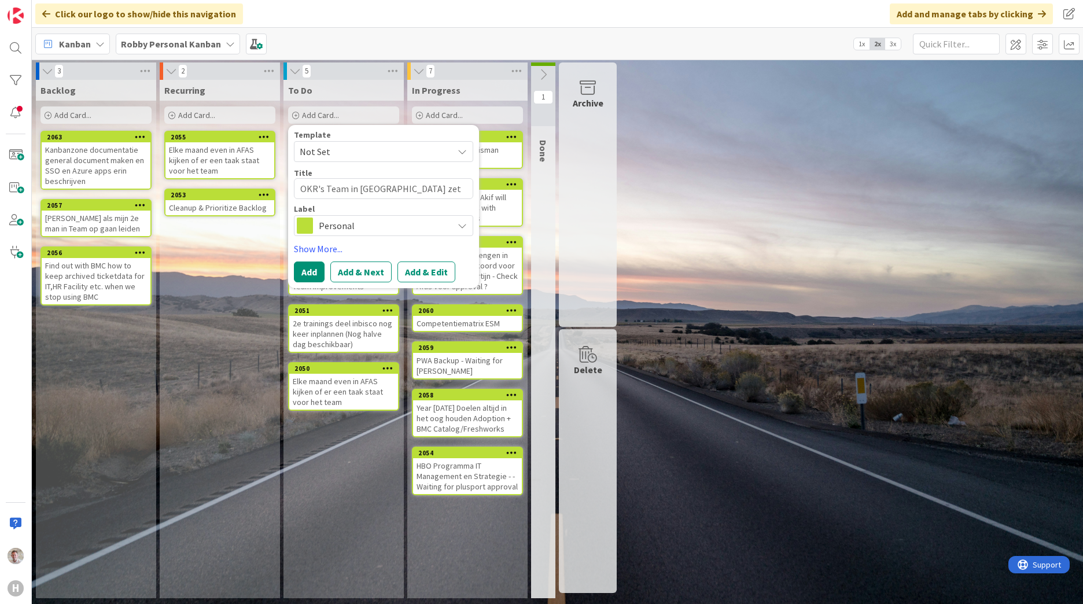
type textarea "OKR's Team in [GEOGRAPHIC_DATA] zett"
type textarea "x"
type textarea "OKR's Team in [GEOGRAPHIC_DATA] zettt"
type textarea "x"
type textarea "OKR's Team in [GEOGRAPHIC_DATA] zett"
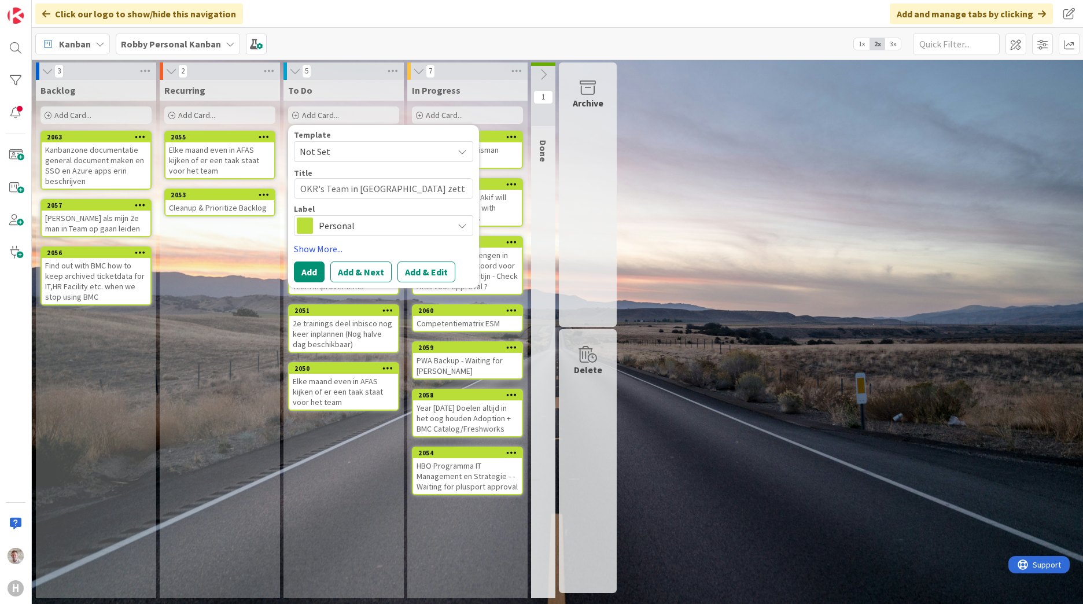
type textarea "x"
type textarea "OKR's Team in [GEOGRAPHIC_DATA] zette"
type textarea "x"
type textarea "OKR's Team in [GEOGRAPHIC_DATA] zetten"
click at [305, 267] on button "Add" at bounding box center [309, 271] width 31 height 21
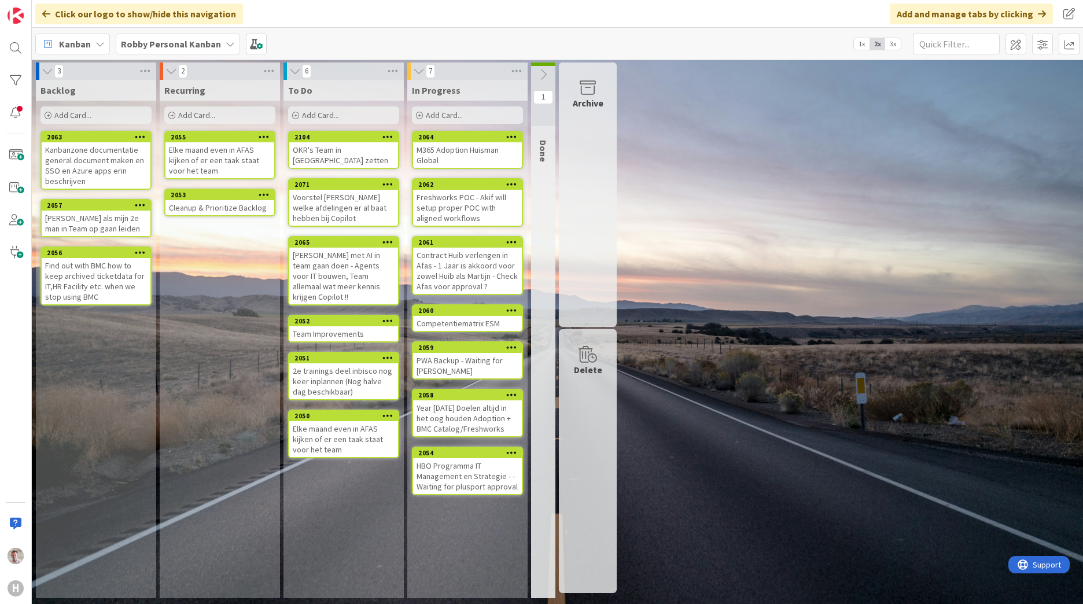
click at [143, 46] on b "Robby Personal Kanban" at bounding box center [171, 44] width 100 height 12
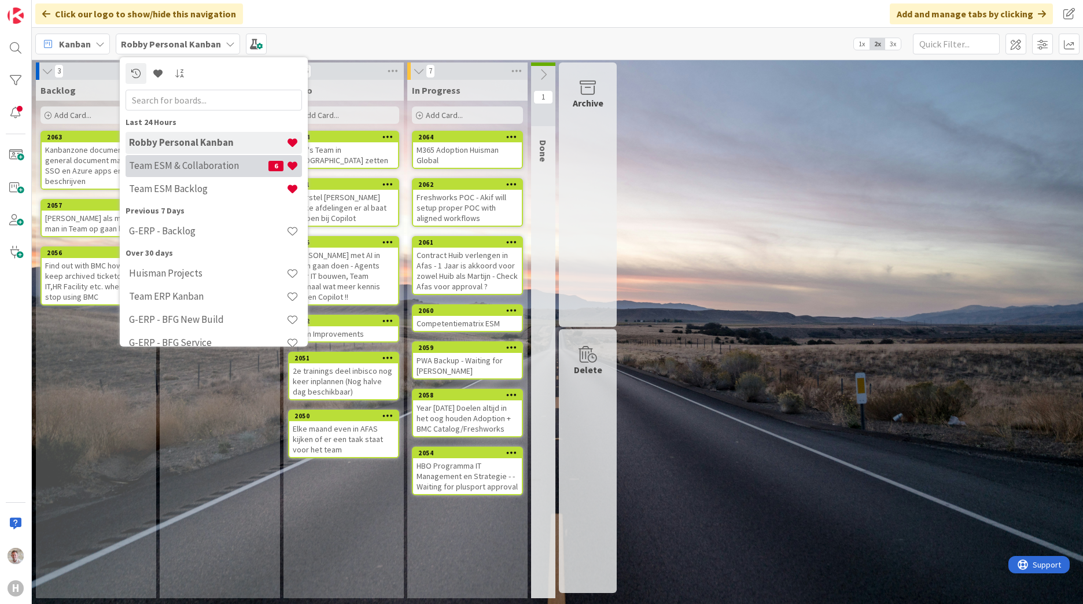
click at [153, 167] on h4 "Team ESM & Collaboration" at bounding box center [198, 166] width 139 height 12
